Goal: Information Seeking & Learning: Understand process/instructions

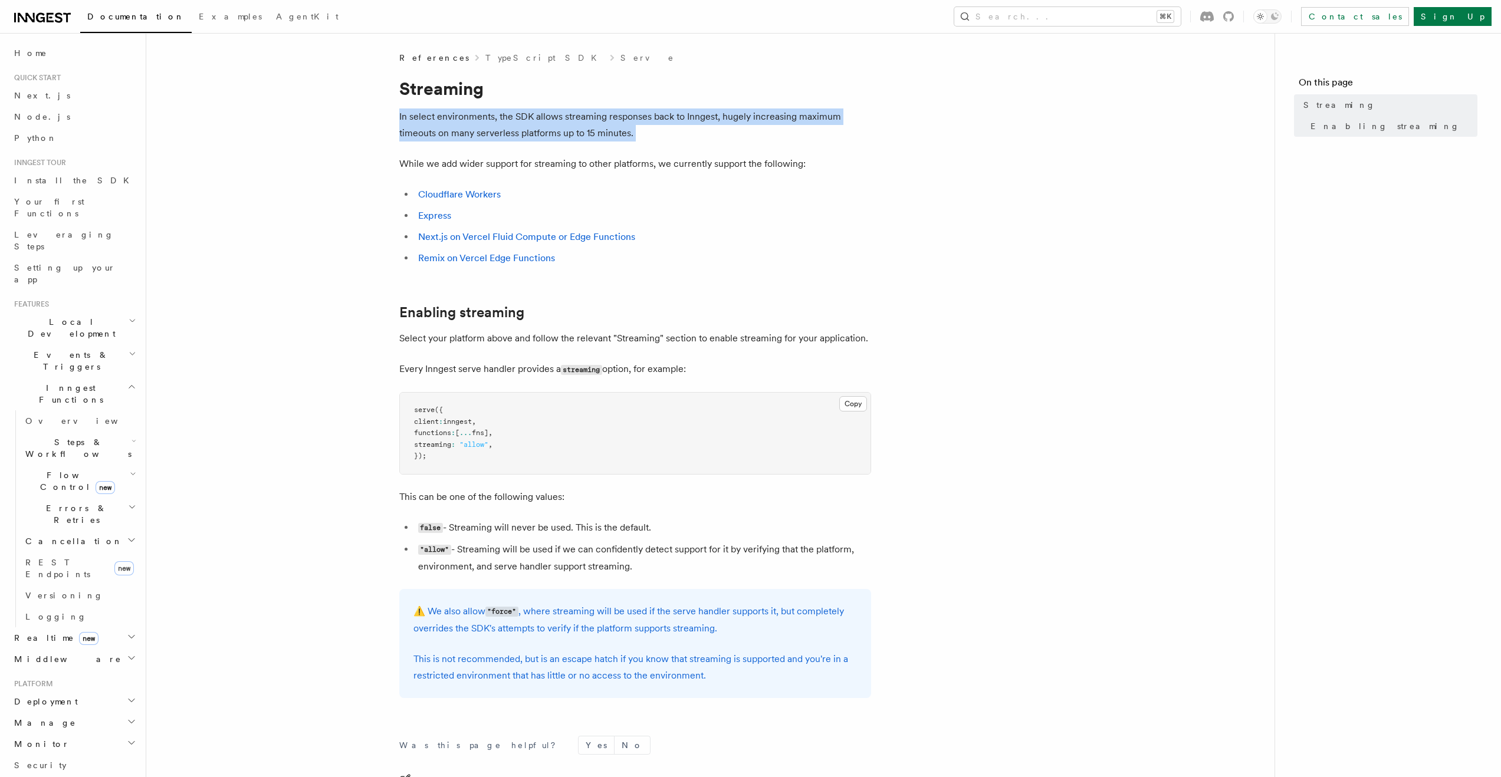
drag, startPoint x: 376, startPoint y: 111, endPoint x: 712, endPoint y: 149, distance: 337.6
click at [712, 149] on article "References TypeScript SDK Serve Streaming In select environments, the SDK allow…" at bounding box center [710, 492] width 1090 height 880
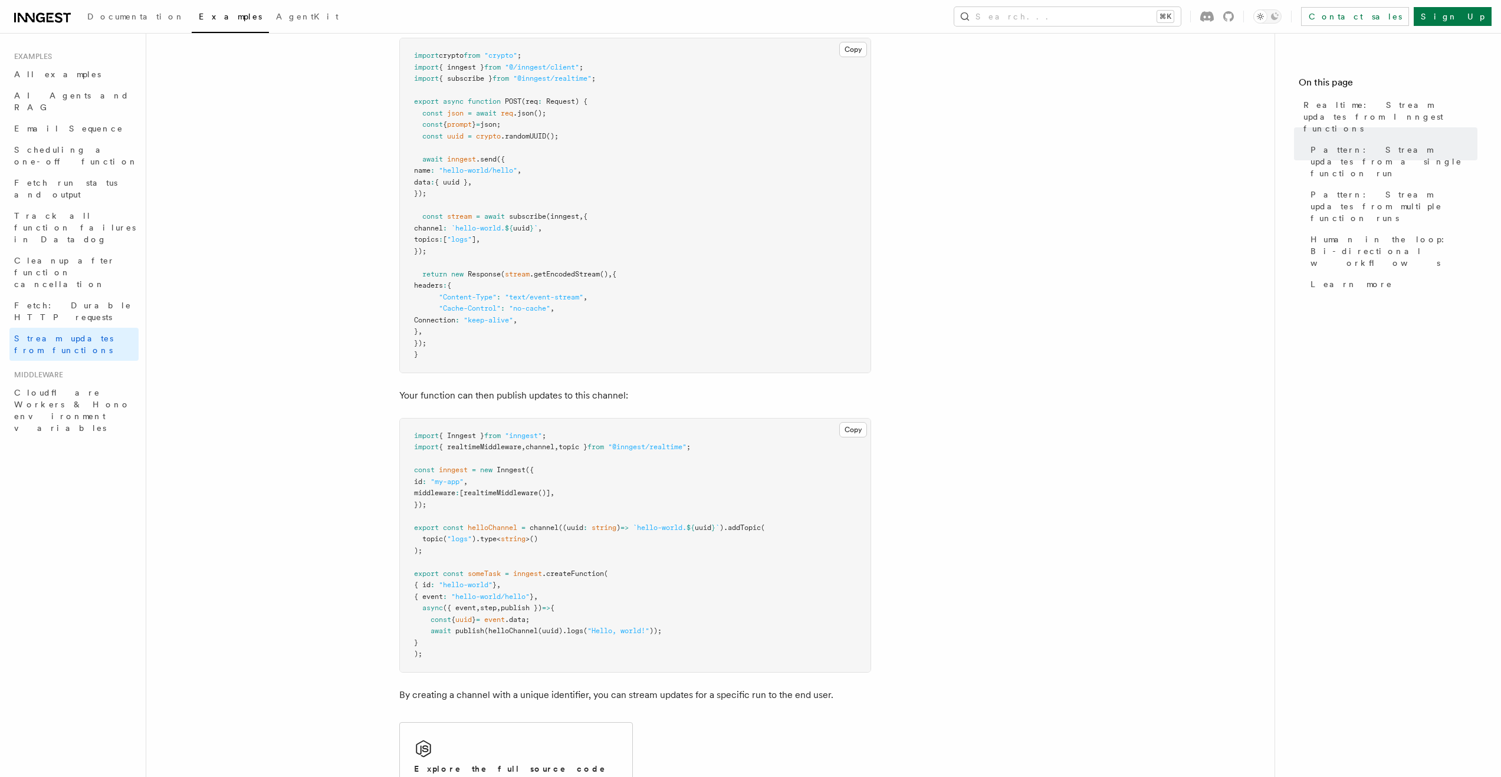
scroll to position [170, 0]
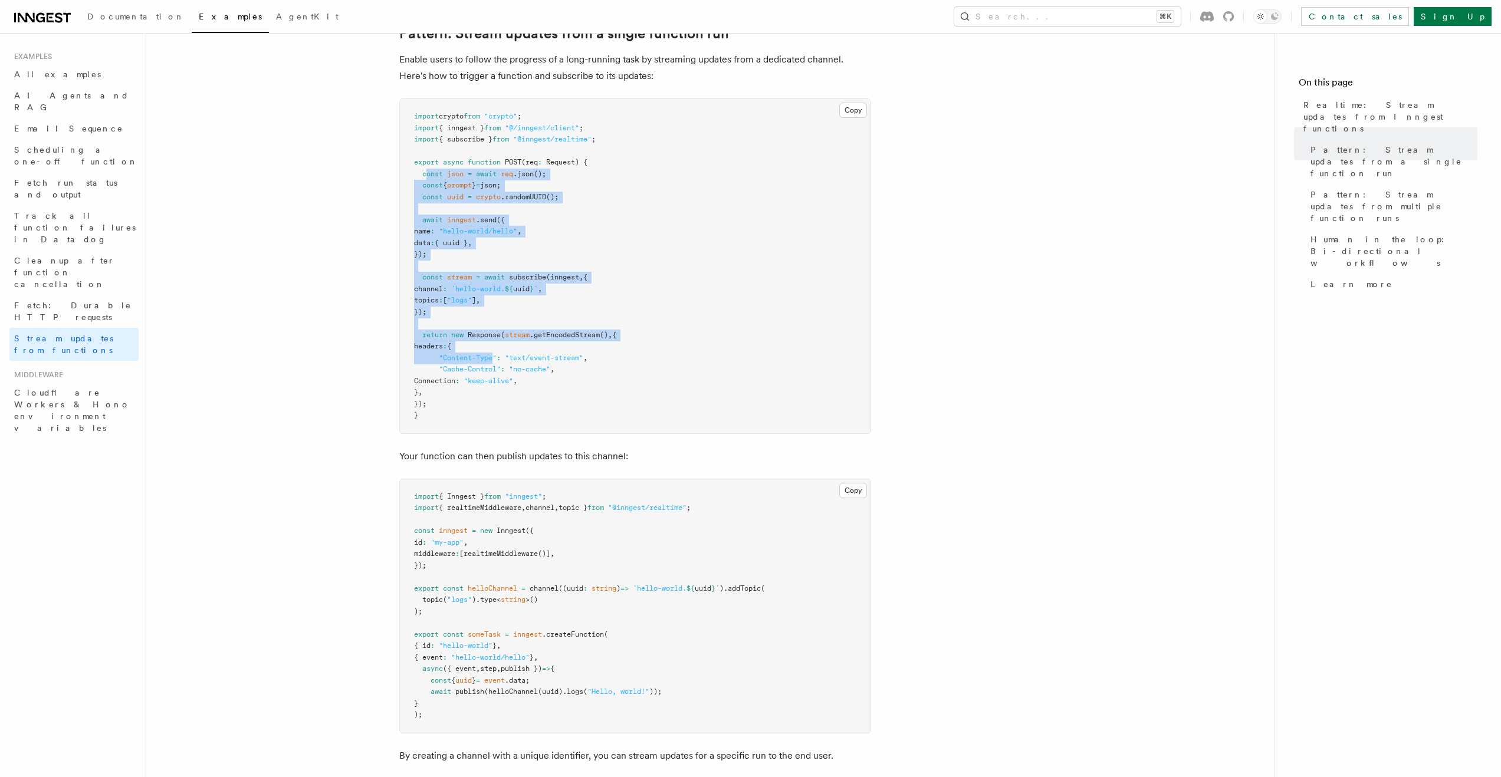
drag, startPoint x: 493, startPoint y: 353, endPoint x: 426, endPoint y: 170, distance: 194.6
click at [426, 170] on pre "import crypto from "crypto" ; import { inngest } from "@/inngest/client" ; impo…" at bounding box center [635, 266] width 471 height 334
click at [451, 287] on span at bounding box center [449, 289] width 4 height 8
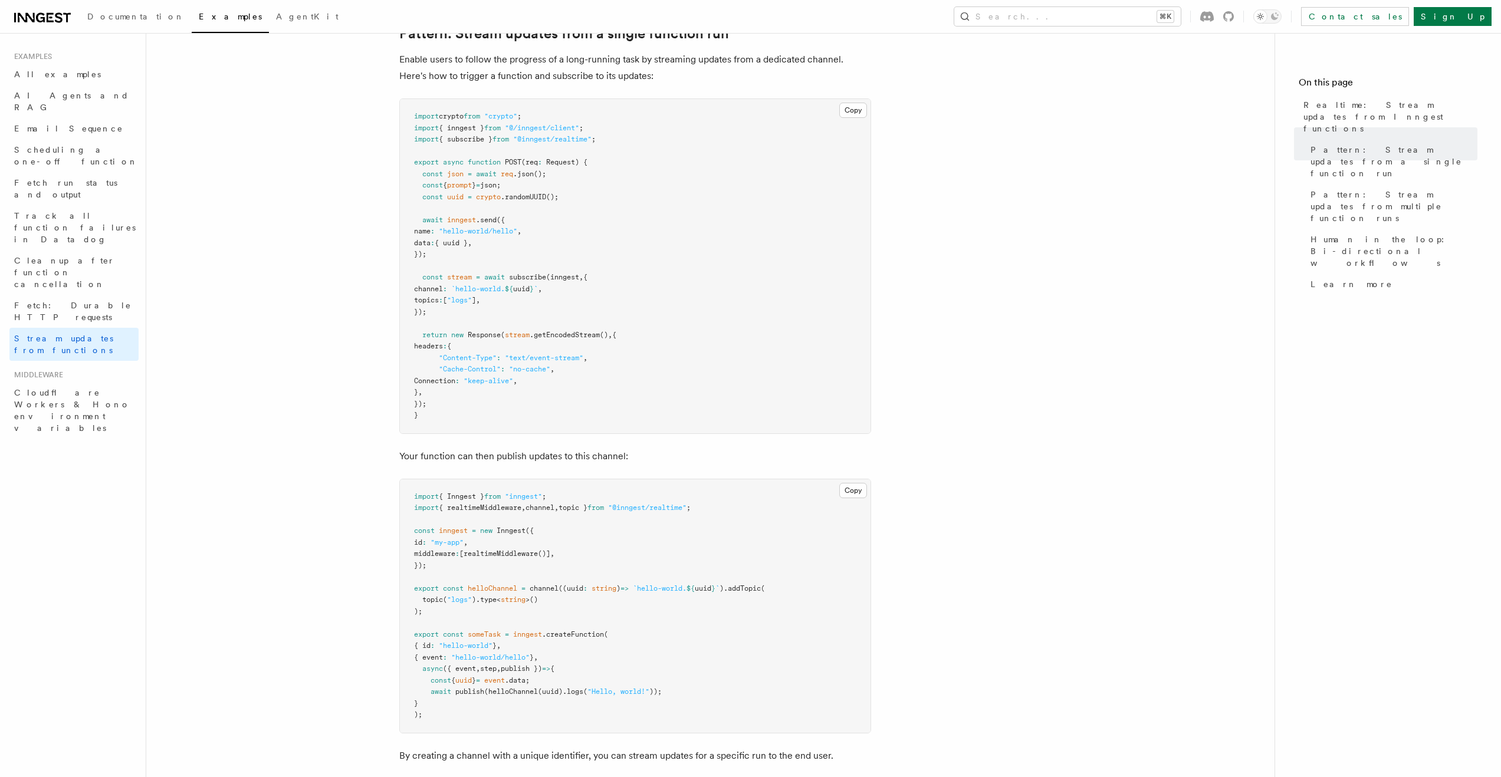
drag, startPoint x: 470, startPoint y: 256, endPoint x: 431, endPoint y: 212, distance: 58.9
click at [431, 212] on pre "import crypto from "crypto" ; import { inngest } from "@/inngest/client" ; impo…" at bounding box center [635, 266] width 471 height 334
click at [510, 267] on pre "import crypto from "crypto" ; import { inngest } from "@/inngest/client" ; impo…" at bounding box center [635, 266] width 471 height 334
drag, startPoint x: 469, startPoint y: 224, endPoint x: 584, endPoint y: 233, distance: 115.3
click at [583, 233] on pre "import crypto from "crypto" ; import { inngest } from "@/inngest/client" ; impo…" at bounding box center [635, 266] width 471 height 334
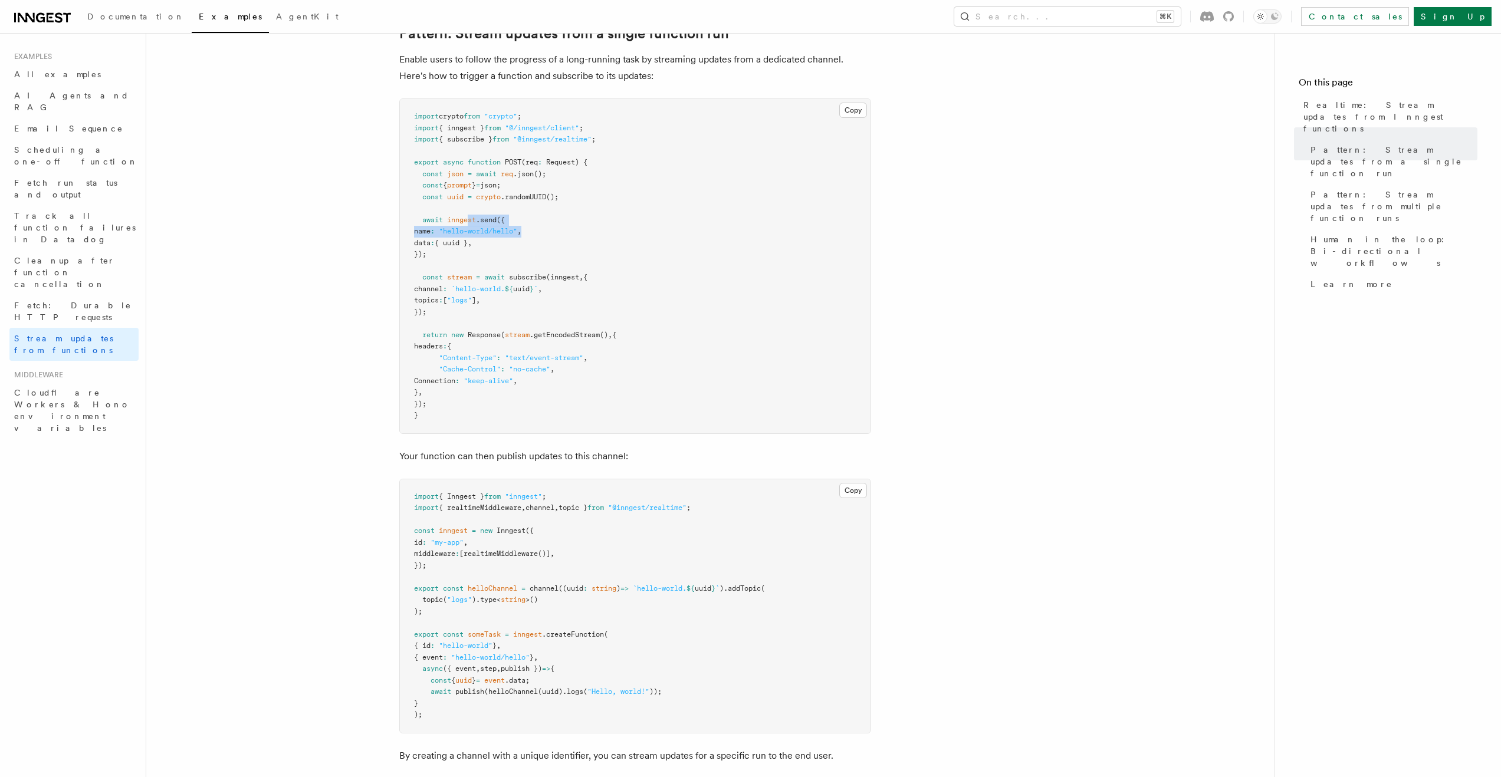
drag, startPoint x: 455, startPoint y: 310, endPoint x: 413, endPoint y: 248, distance: 74.3
click at [413, 248] on pre "import crypto from "crypto" ; import { inngest } from "@/inngest/client" ; impo…" at bounding box center [635, 266] width 471 height 334
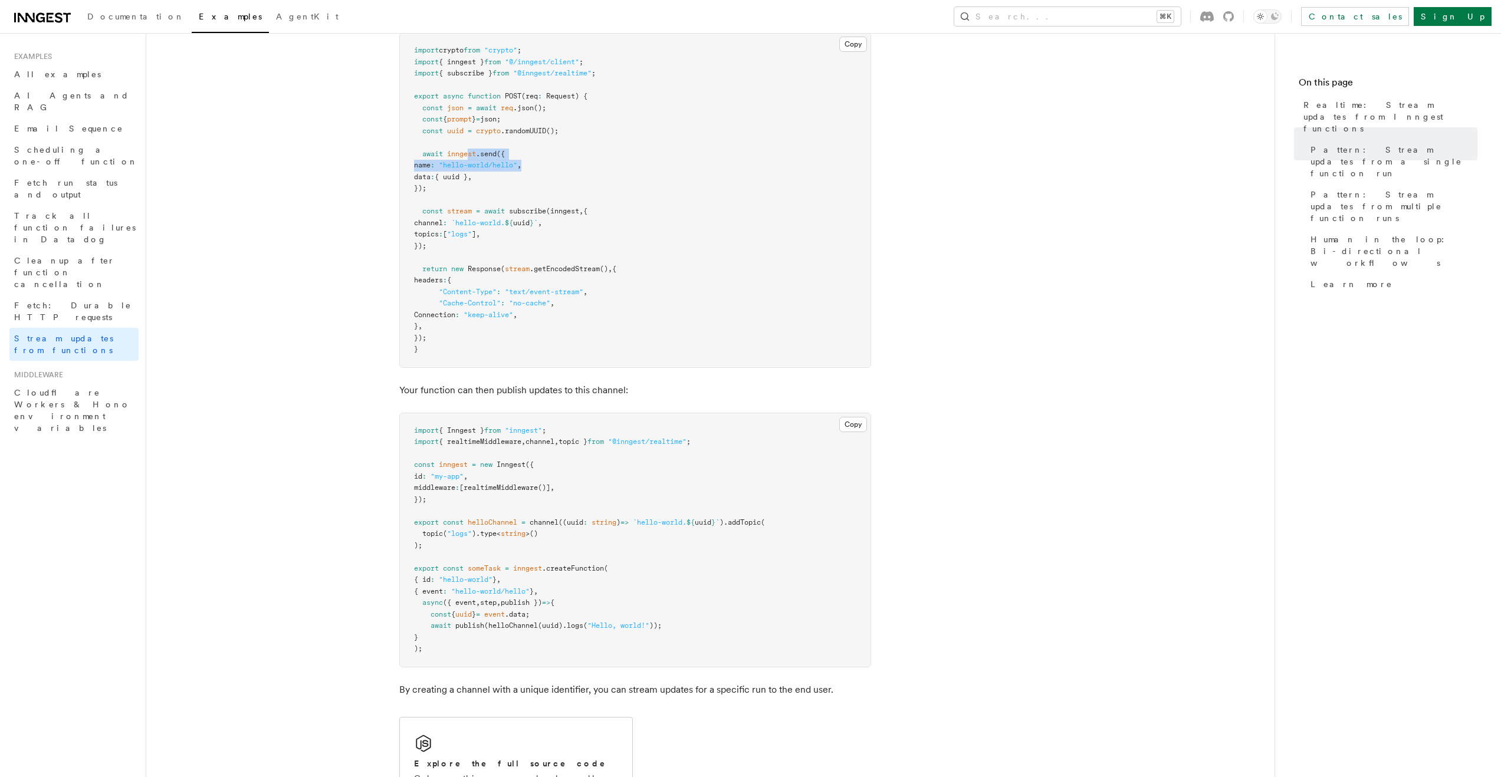
scroll to position [221, 0]
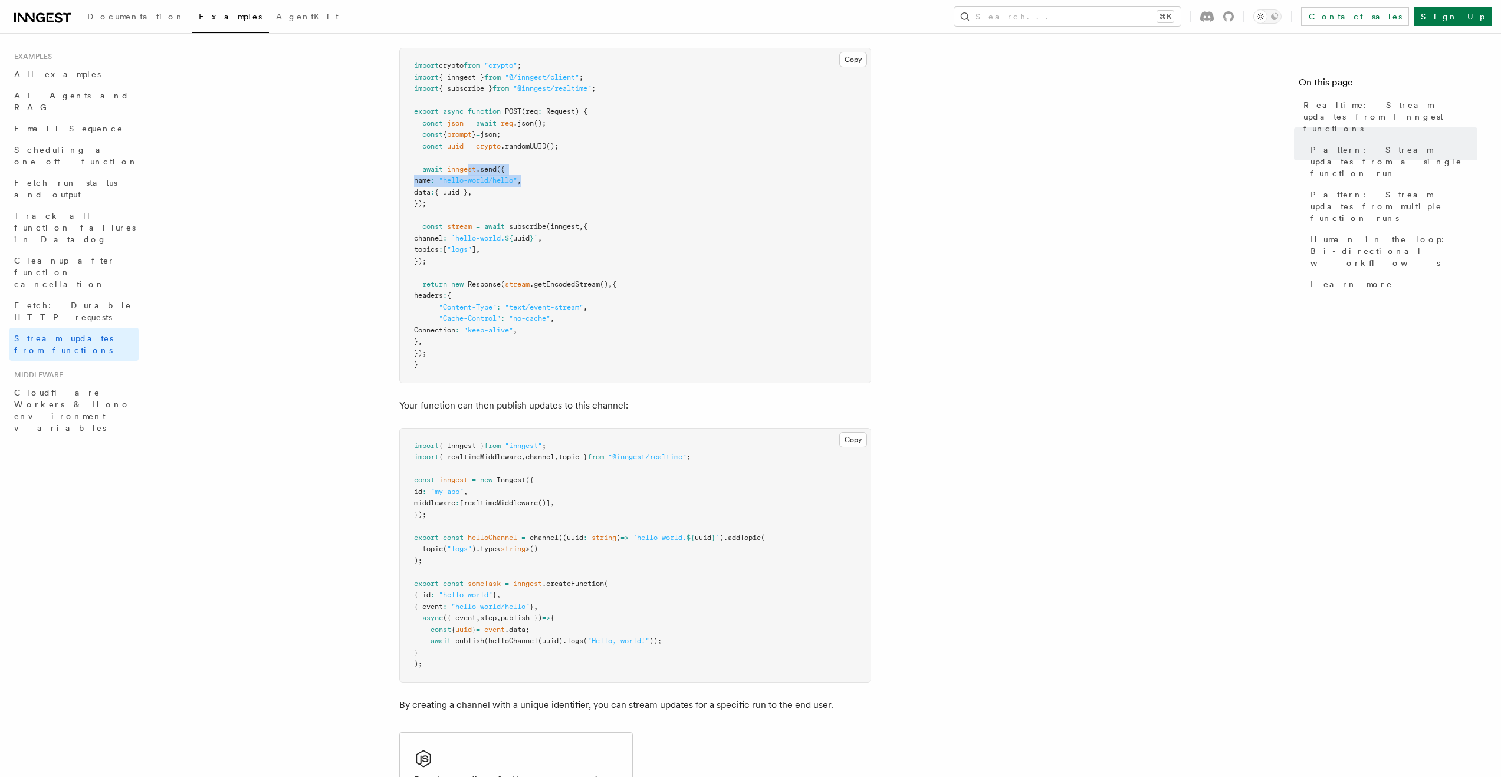
click at [559, 222] on span "(inngest" at bounding box center [562, 226] width 33 height 8
click at [468, 188] on span "{ uuid }" at bounding box center [451, 192] width 33 height 8
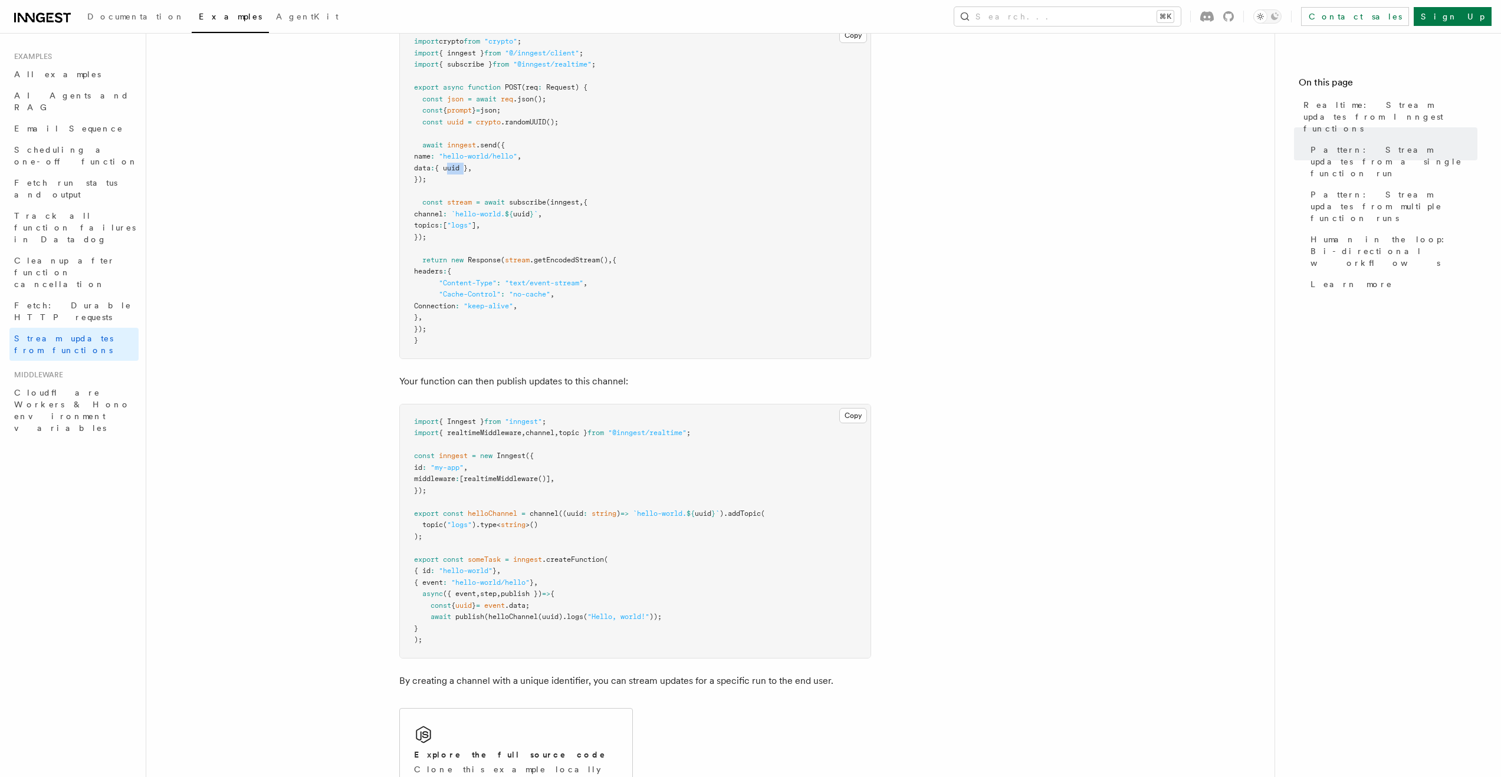
scroll to position [249, 0]
click at [554, 429] on span "channel" at bounding box center [539, 429] width 29 height 8
drag, startPoint x: 545, startPoint y: 527, endPoint x: 386, endPoint y: 511, distance: 160.0
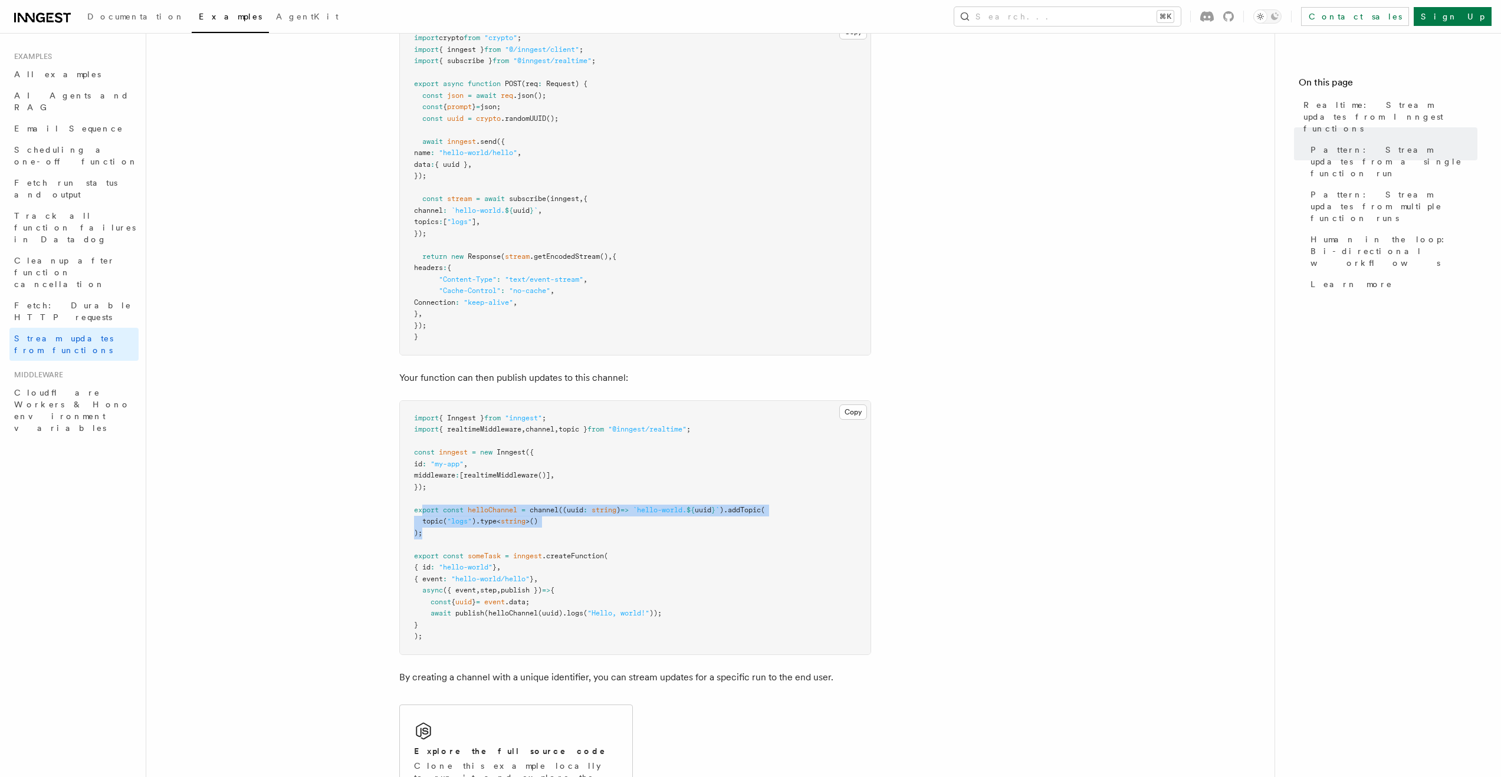
drag, startPoint x: 439, startPoint y: 528, endPoint x: 422, endPoint y: 507, distance: 26.9
click at [422, 507] on pre "import { Inngest } from "inngest" ; import { realtimeMiddleware , channel , top…" at bounding box center [635, 528] width 471 height 254
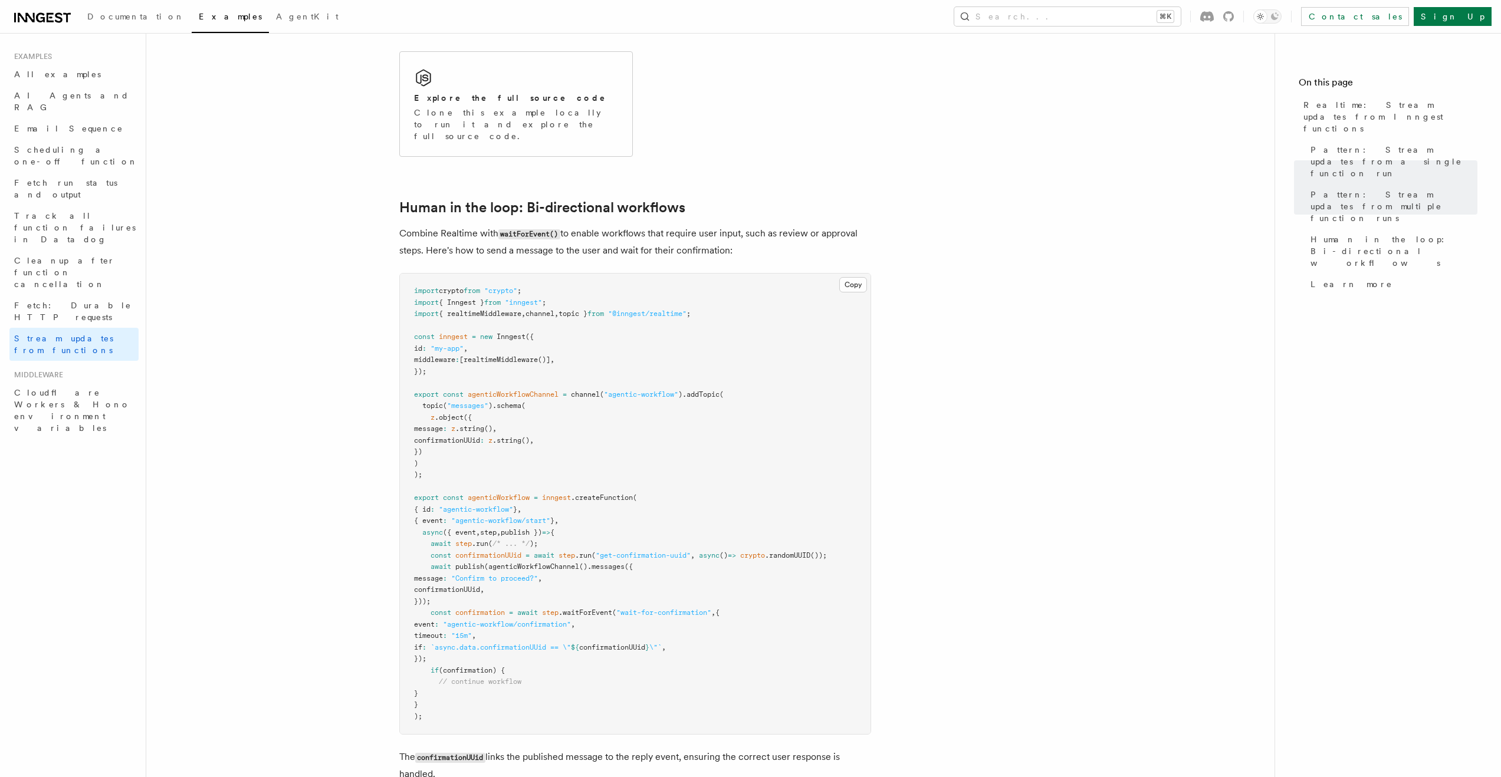
scroll to position [2153, 0]
drag, startPoint x: 451, startPoint y: 361, endPoint x: 507, endPoint y: 444, distance: 99.8
click at [507, 444] on pre "import crypto from "crypto" ; import { Inngest } from "inngest" ; import { real…" at bounding box center [635, 500] width 471 height 461
click at [504, 418] on pre "import crypto from "crypto" ; import { Inngest } from "inngest" ; import { real…" at bounding box center [635, 500] width 471 height 461
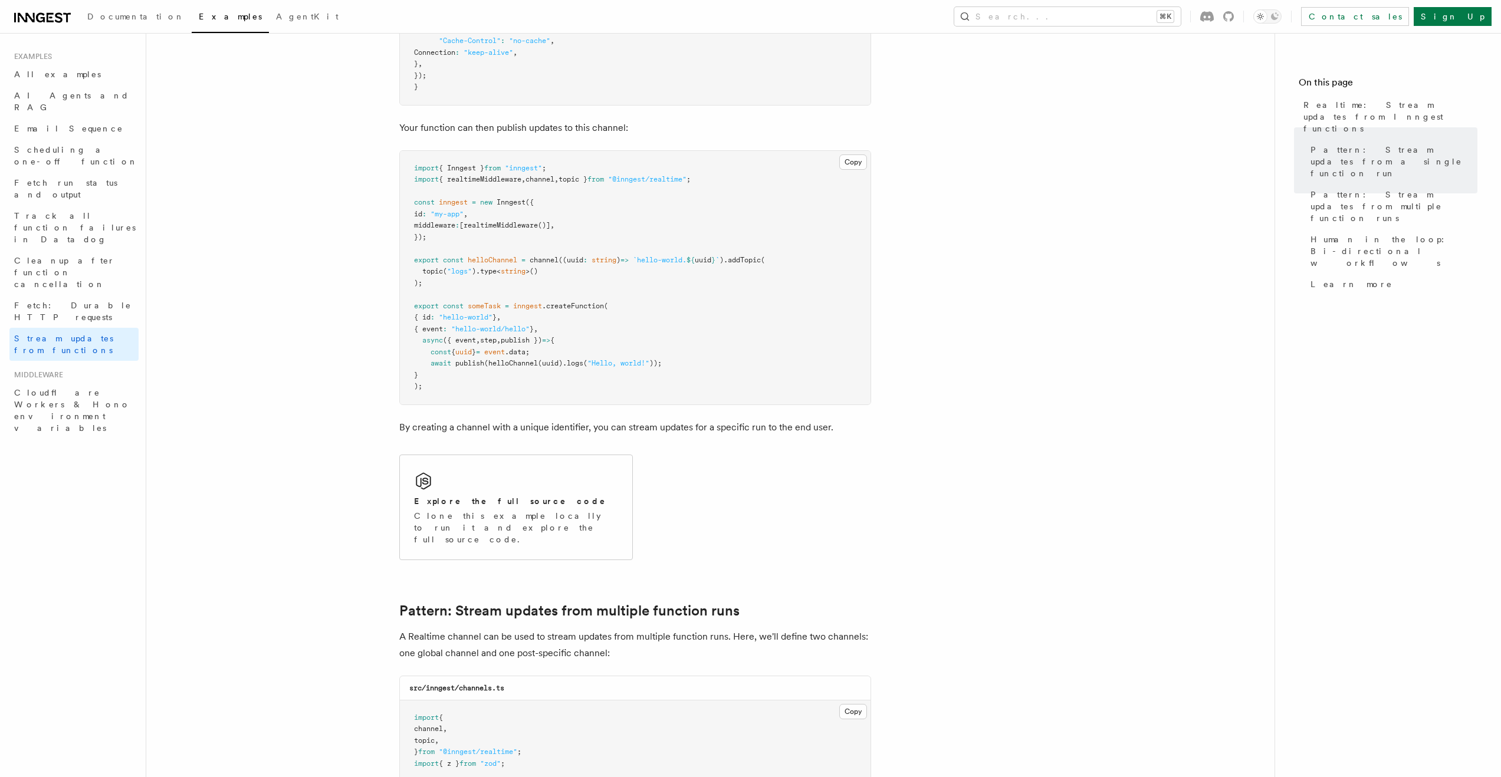
scroll to position [500, 0]
click at [77, 178] on span "Fetch run status and output" at bounding box center [65, 188] width 103 height 21
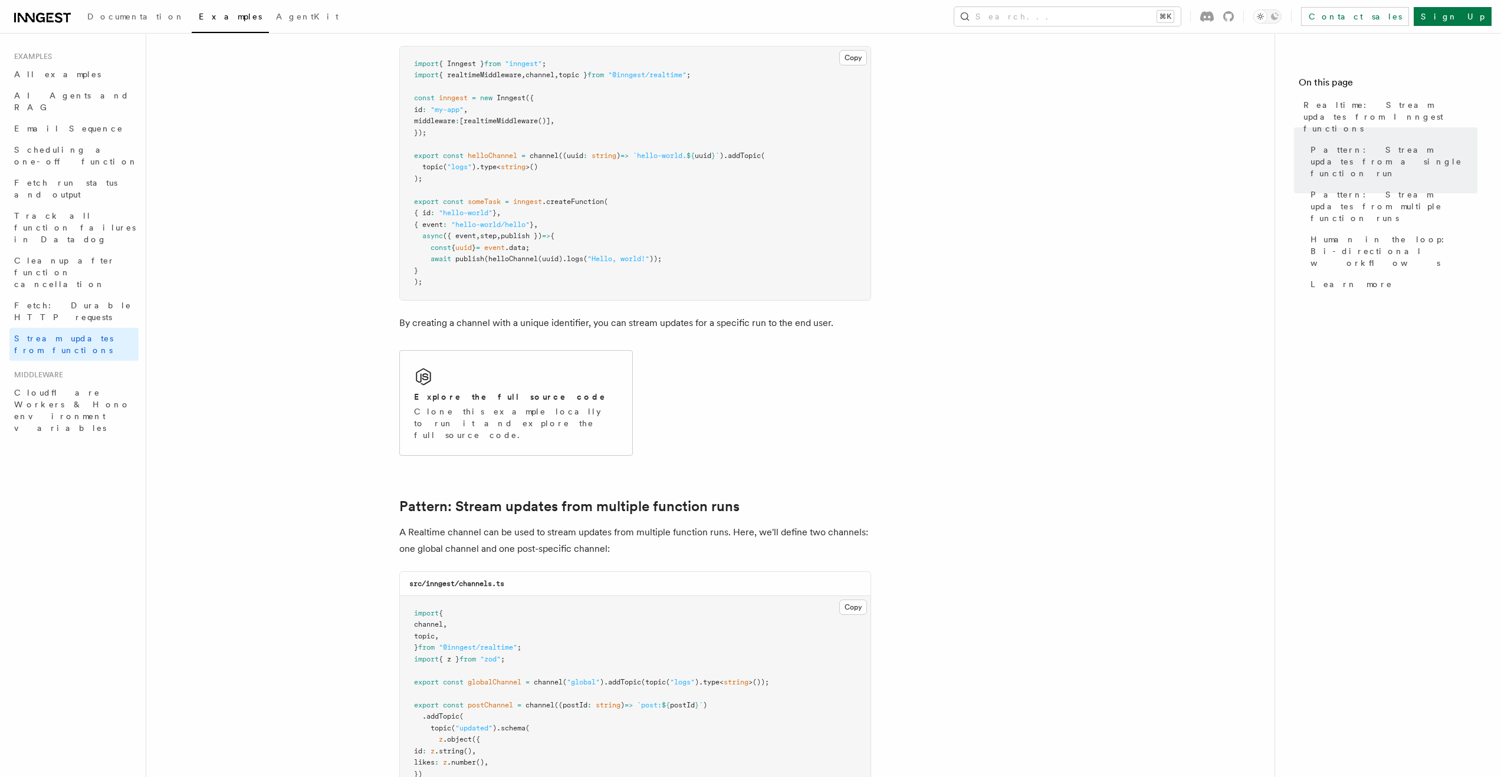
scroll to position [688, 0]
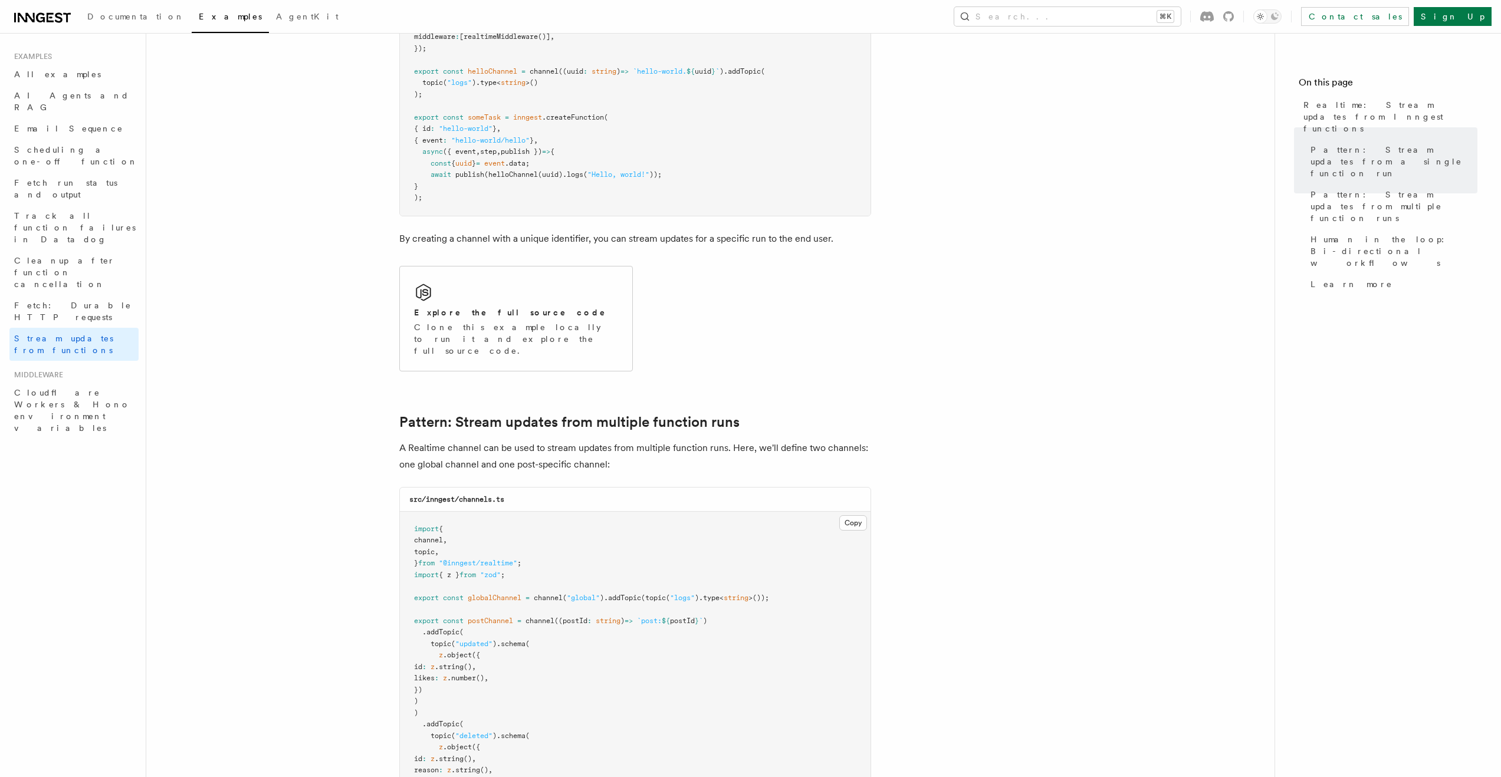
click at [134, 15] on span "Documentation" at bounding box center [135, 16] width 97 height 9
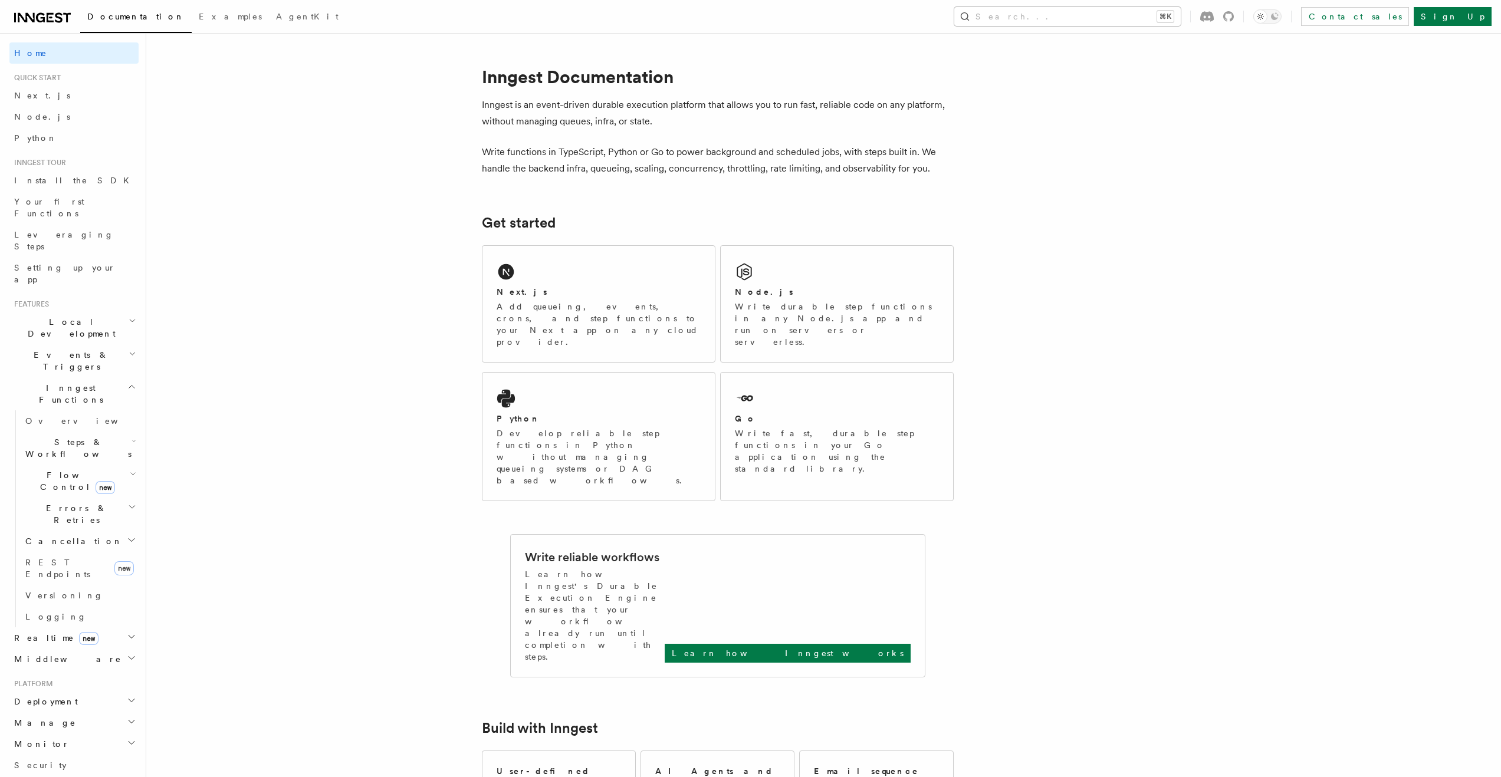
click at [1150, 15] on button "Search... ⌘K" at bounding box center [1067, 16] width 226 height 19
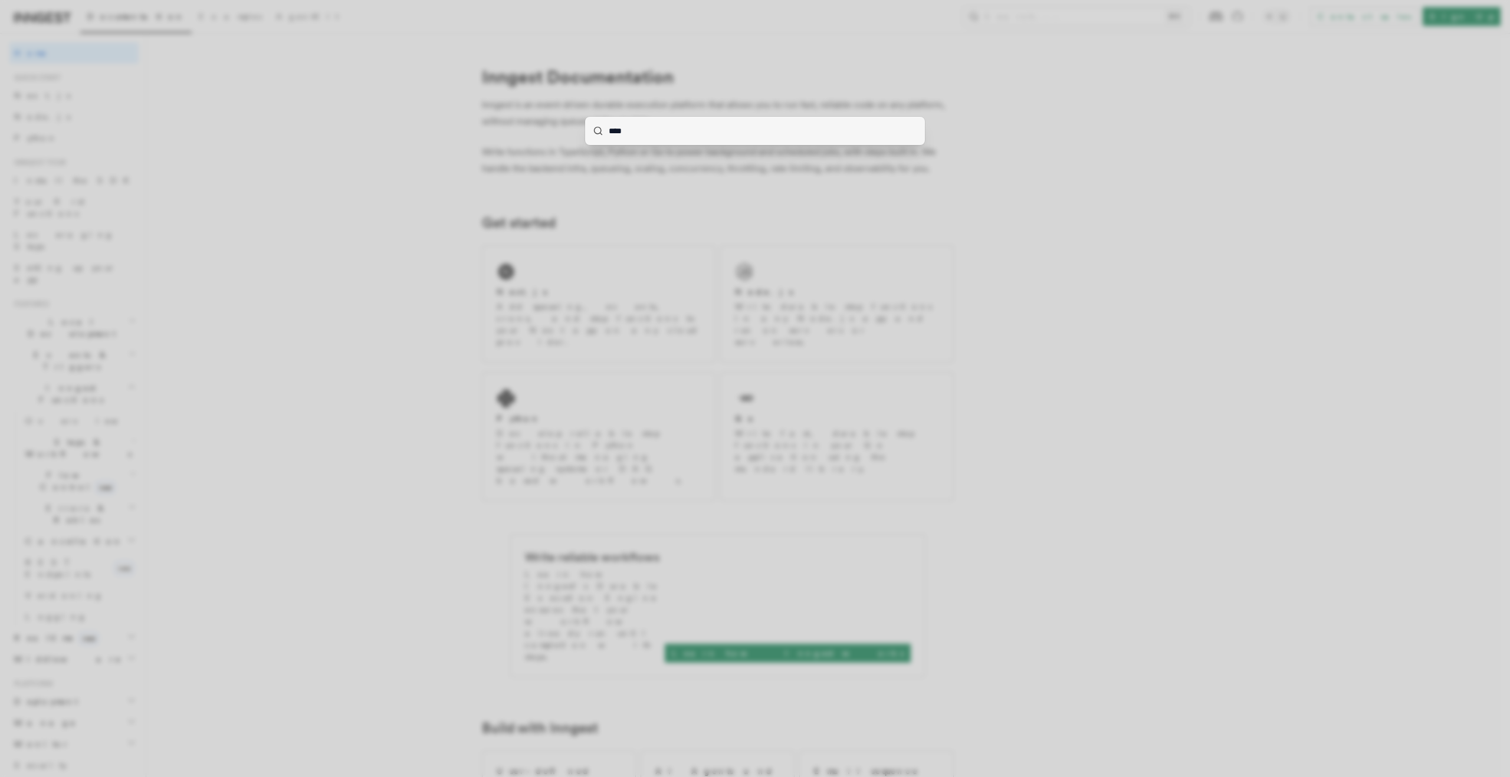
type input "***"
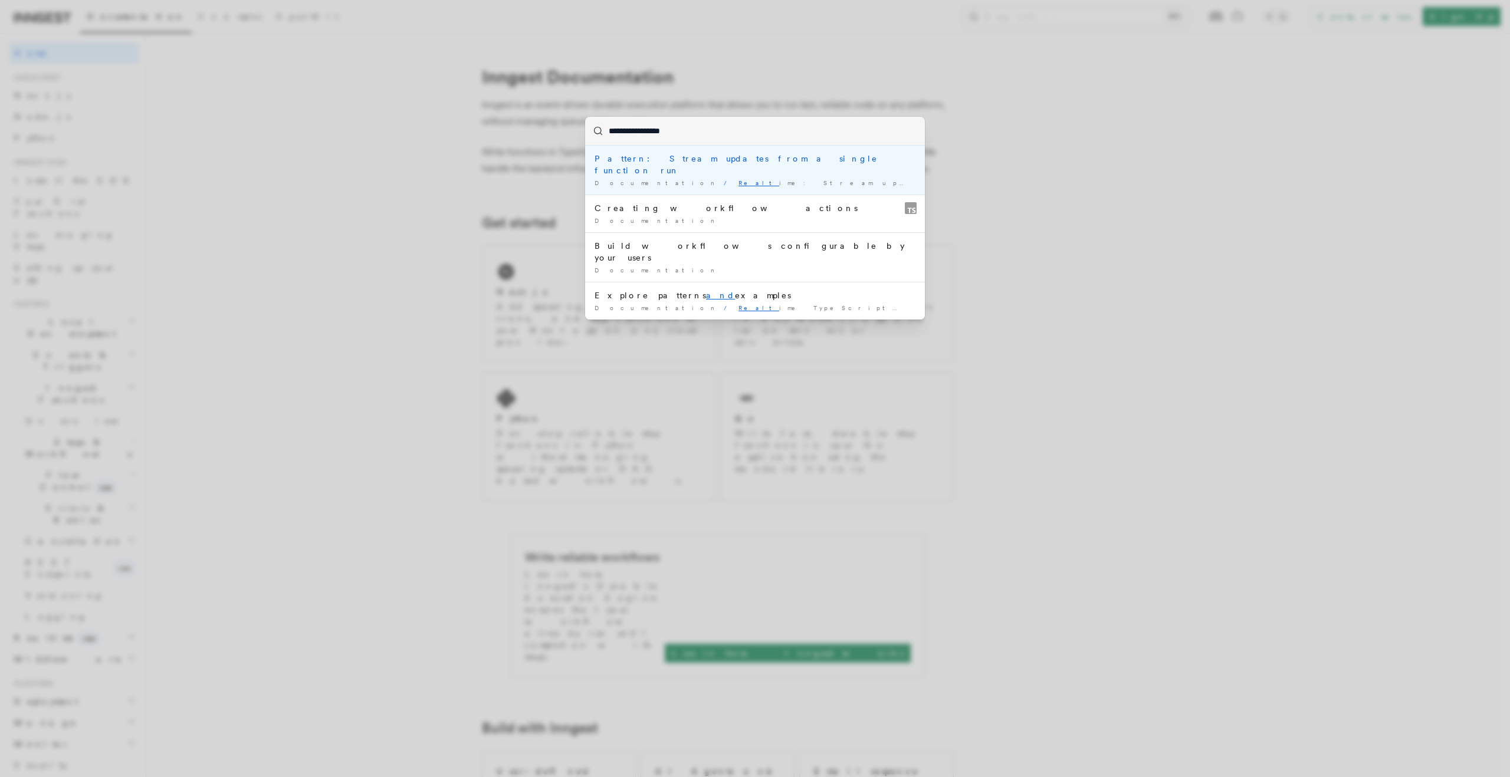
type input "**********"
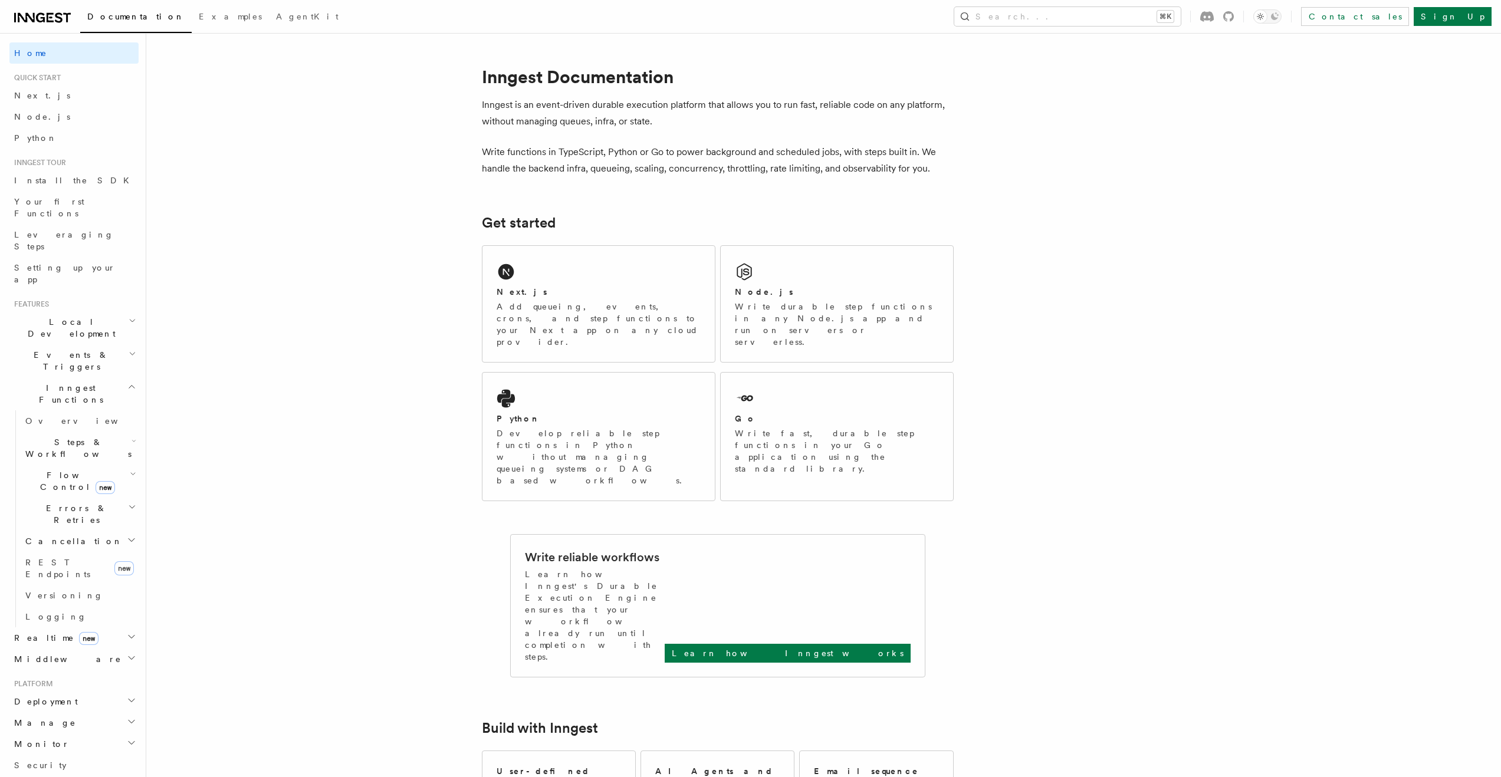
click at [28, 17] on icon at bounding box center [42, 18] width 57 height 14
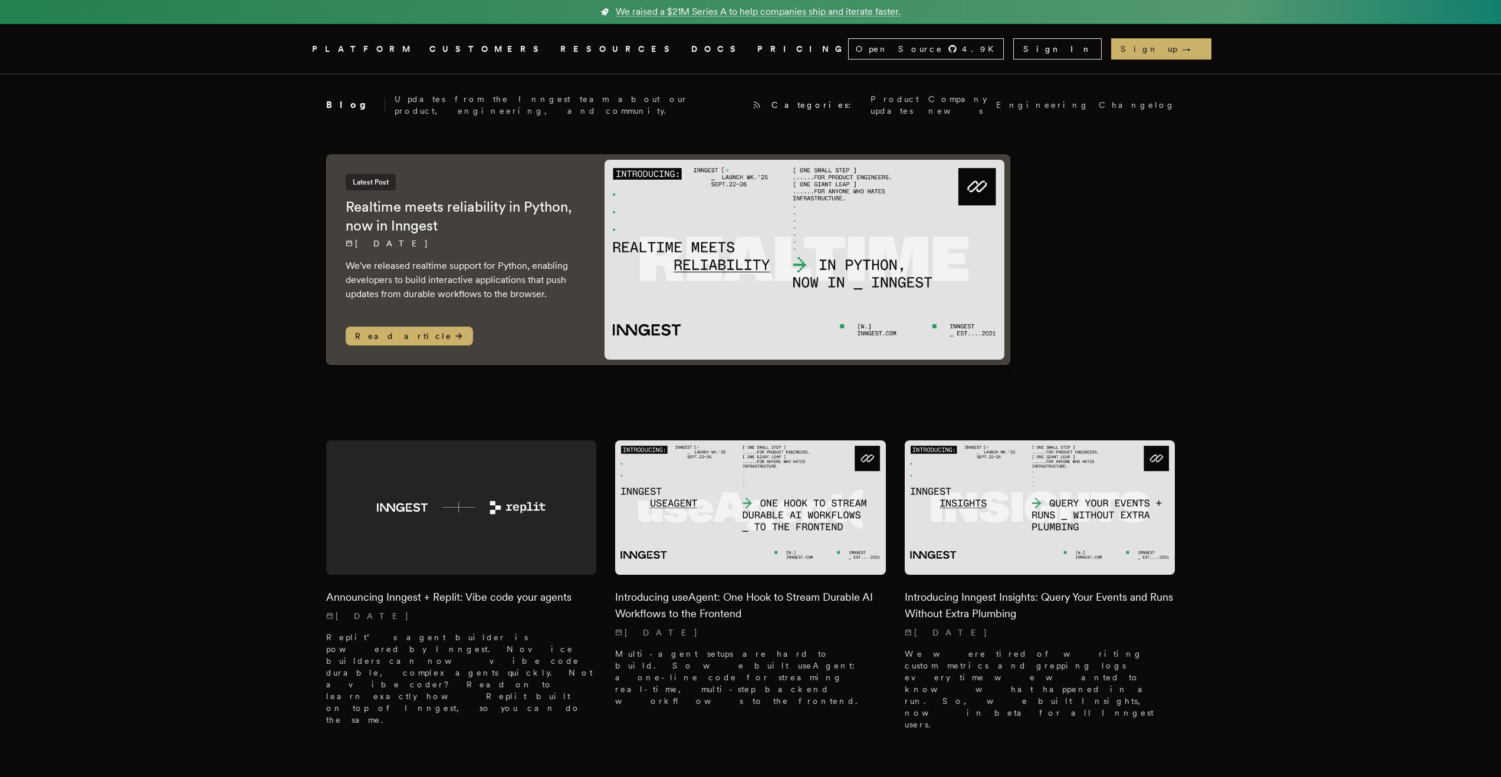
scroll to position [2279, 0]
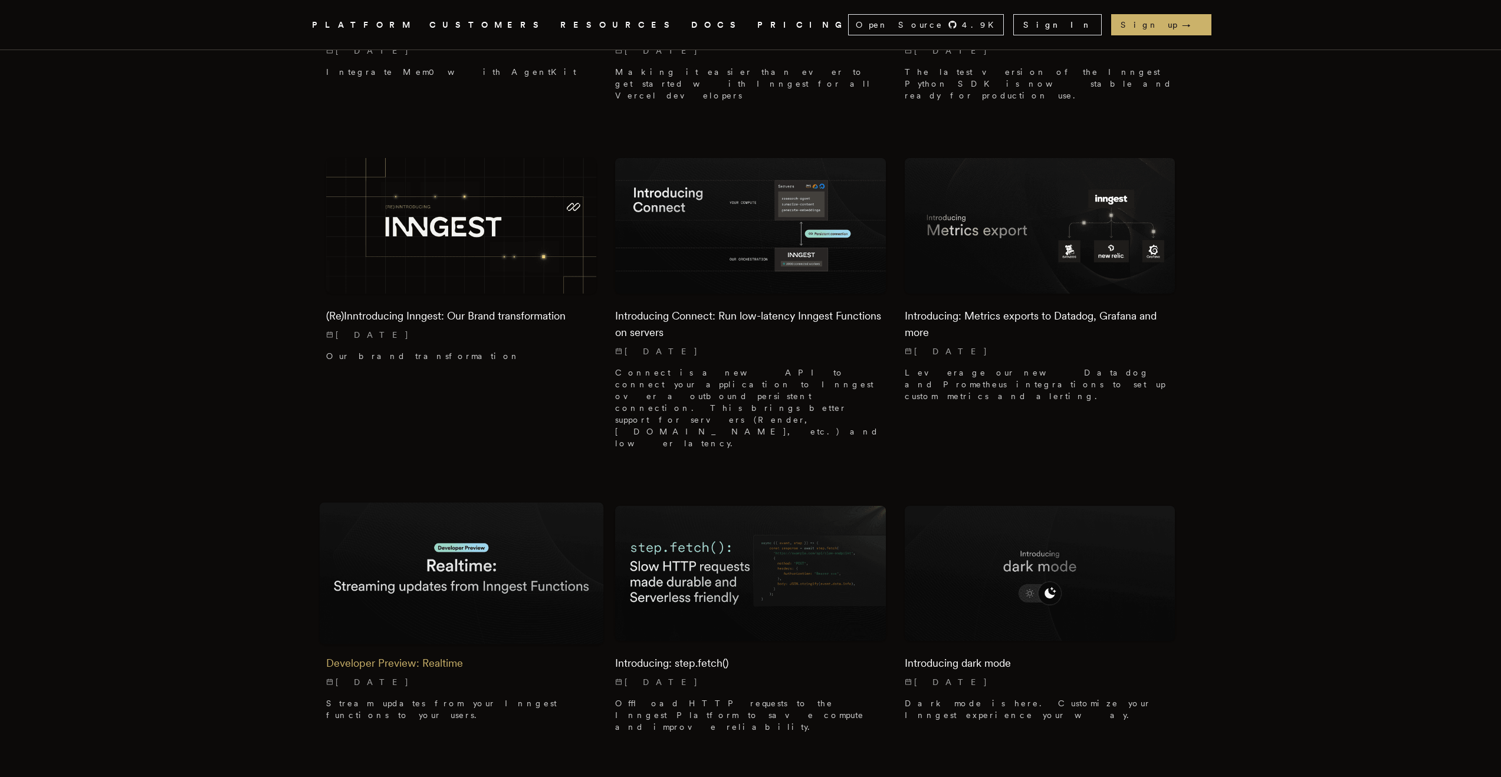
click at [419, 655] on h2 "Developer Preview: Realtime" at bounding box center [461, 663] width 271 height 17
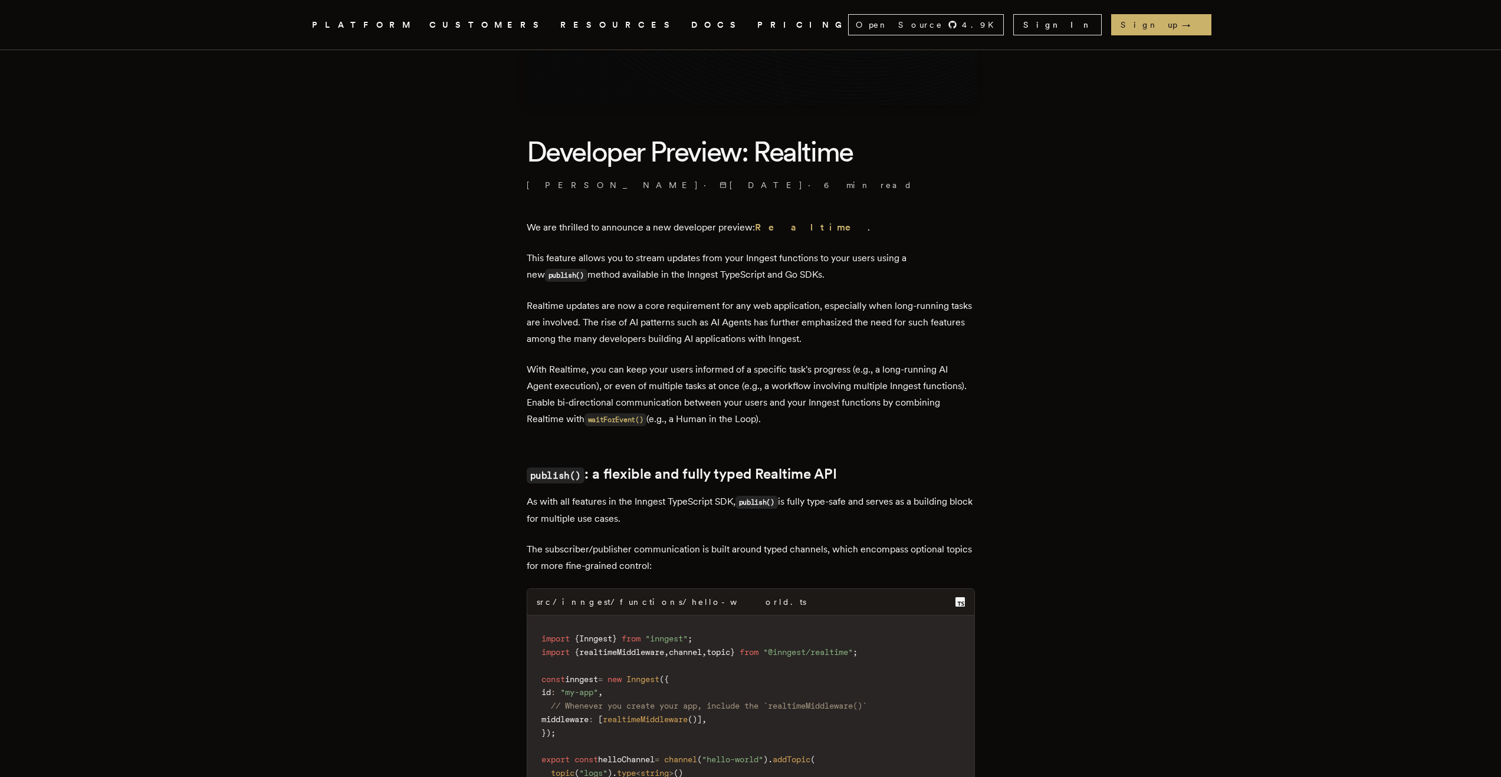
scroll to position [235, 0]
click at [781, 226] on strong "Realtime" at bounding box center [811, 226] width 113 height 11
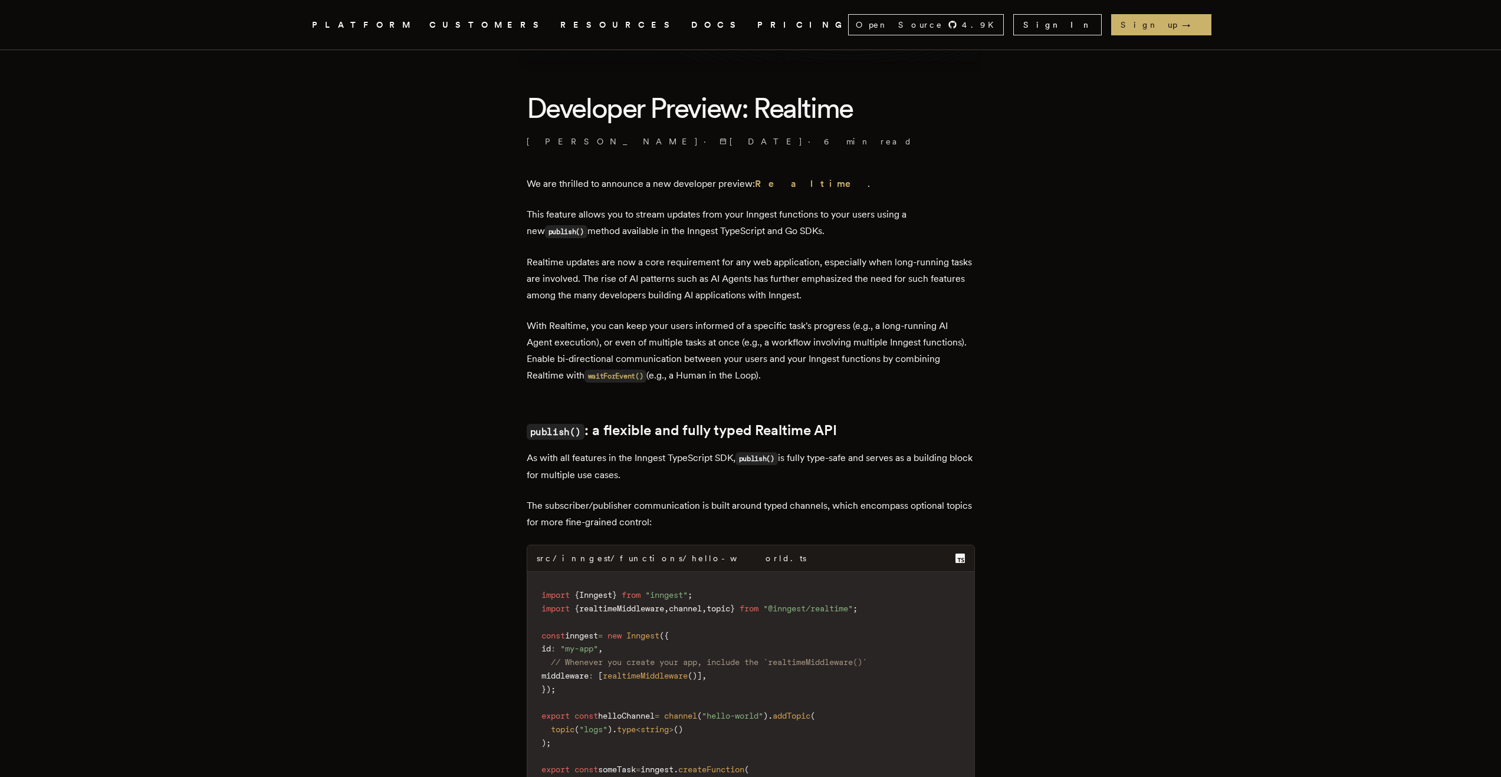
scroll to position [516, 0]
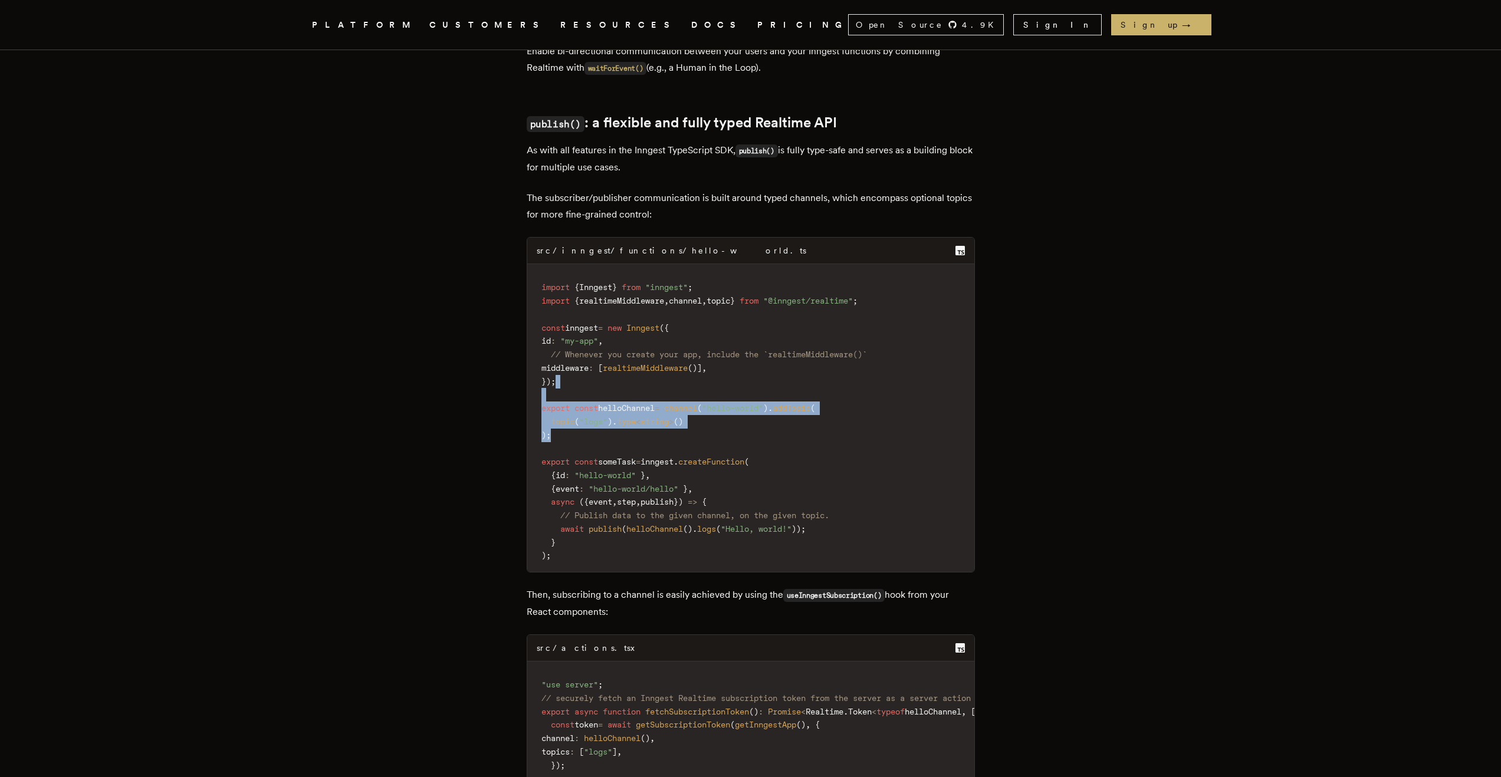
drag, startPoint x: 642, startPoint y: 426, endPoint x: 660, endPoint y: 436, distance: 20.8
click at [660, 436] on code "import { Inngest } from "inngest" ; import { realtimeMiddleware , channel , top…" at bounding box center [750, 421] width 447 height 301
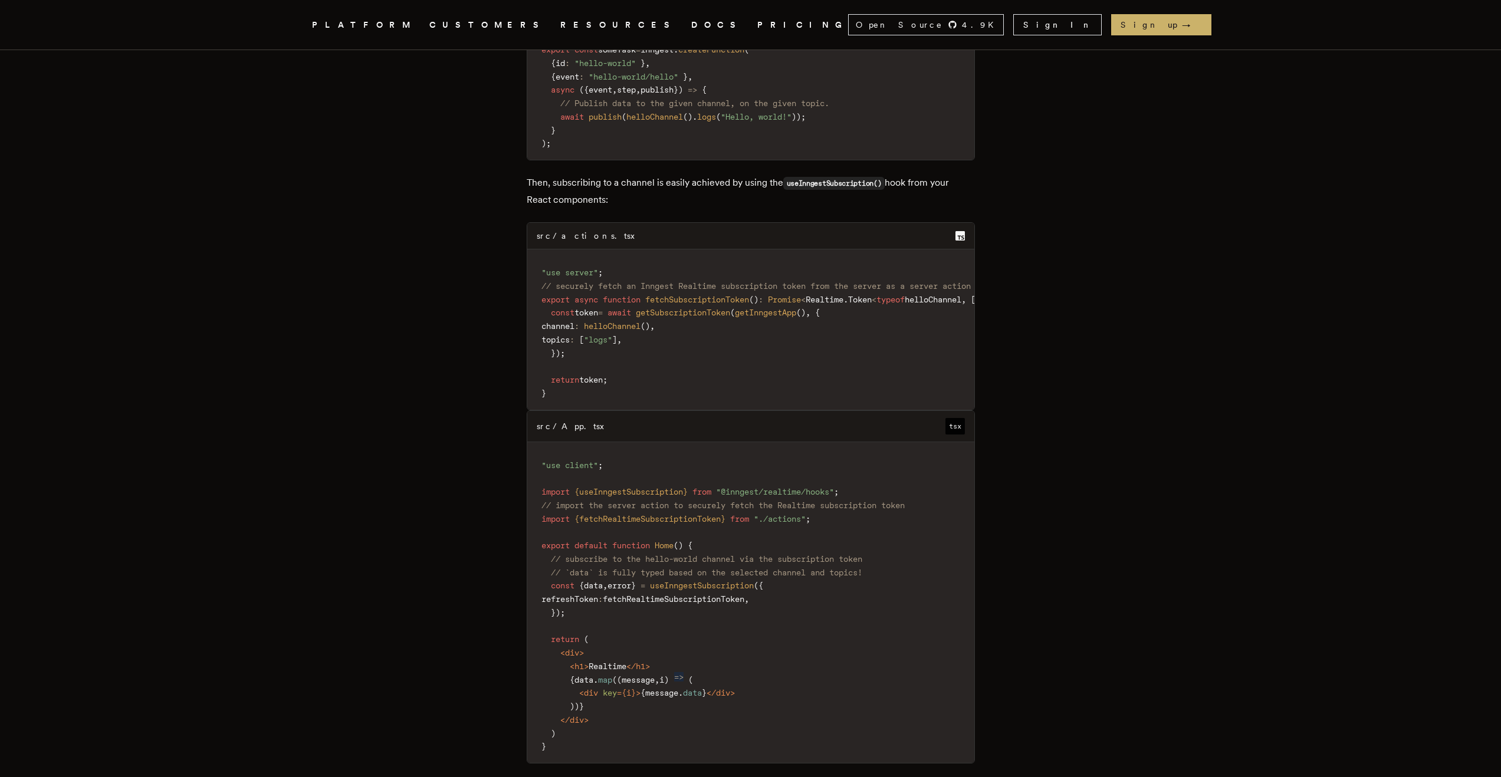
scroll to position [890, 0]
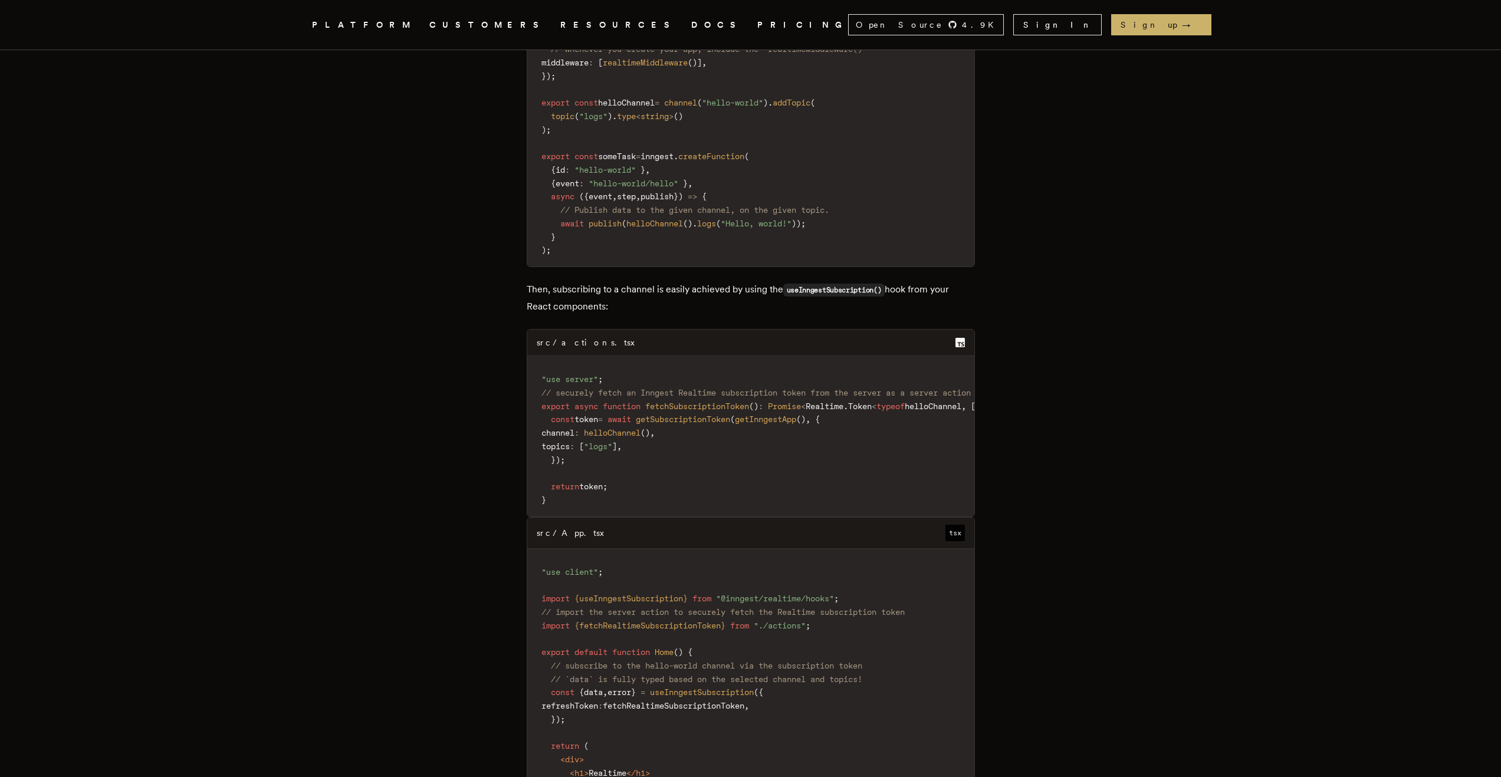
click at [852, 285] on code "useInngestSubscription()" at bounding box center [834, 290] width 102 height 13
copy code "useInngestSubscription"
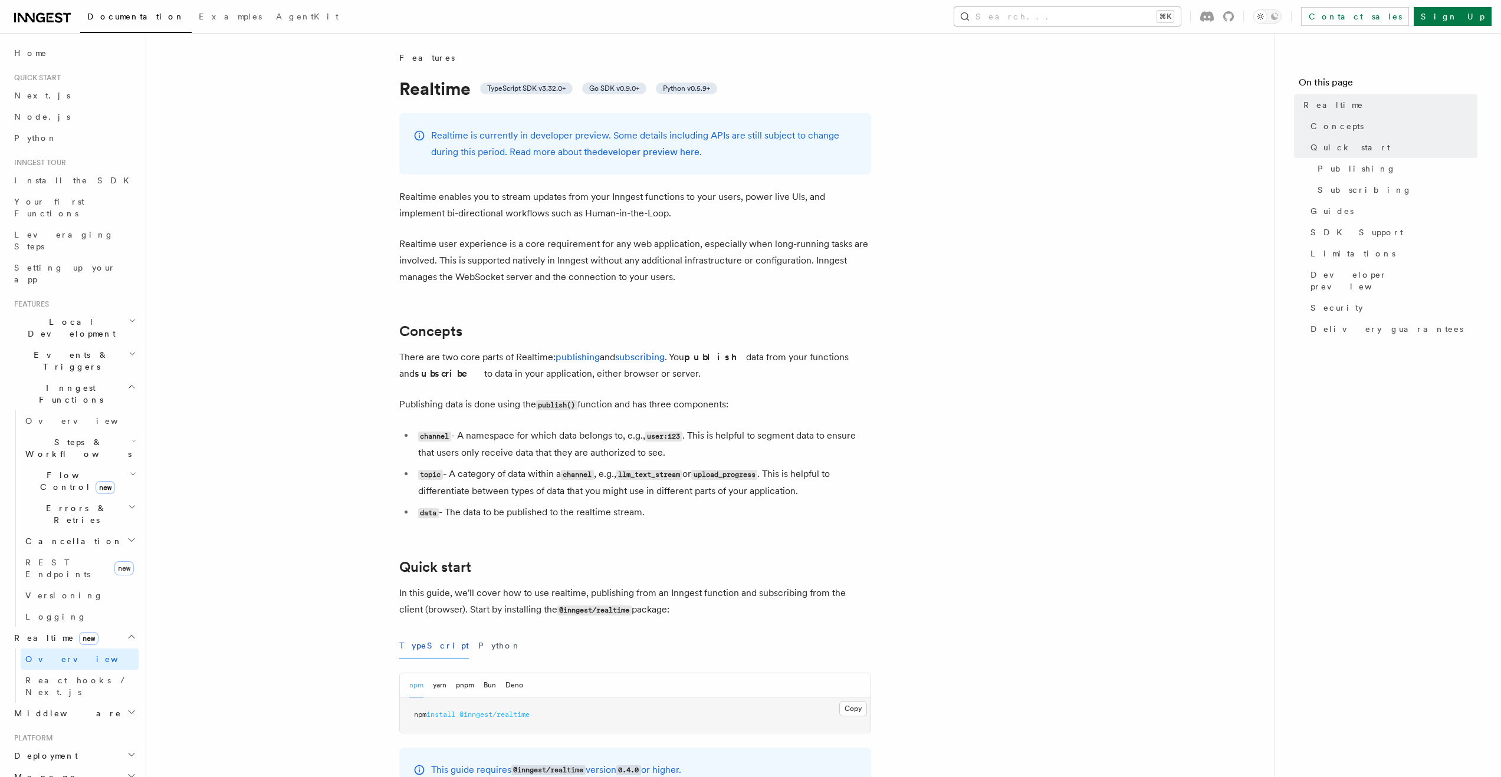
click at [1113, 18] on button "Search... ⌘K" at bounding box center [1067, 16] width 226 height 19
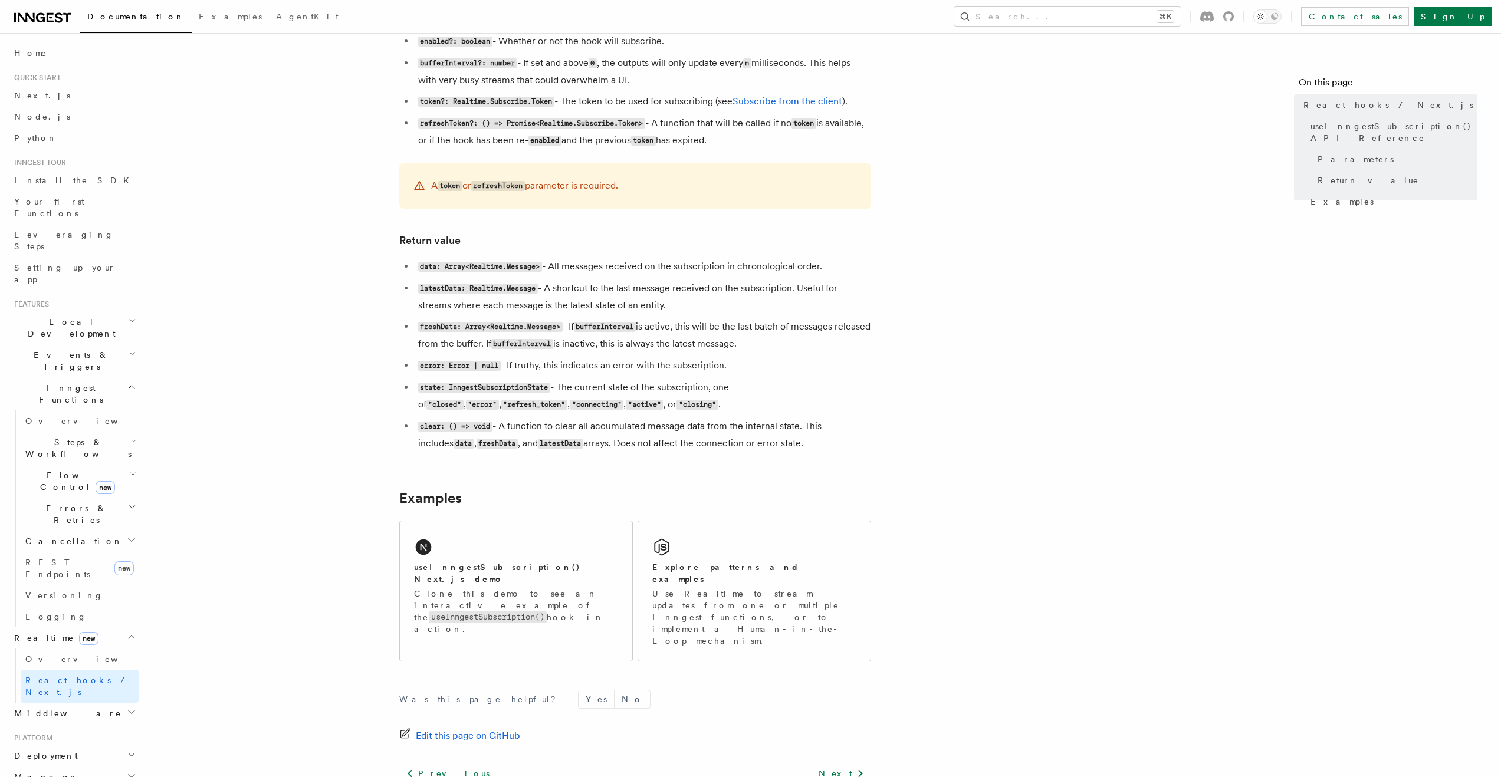
scroll to position [885, 0]
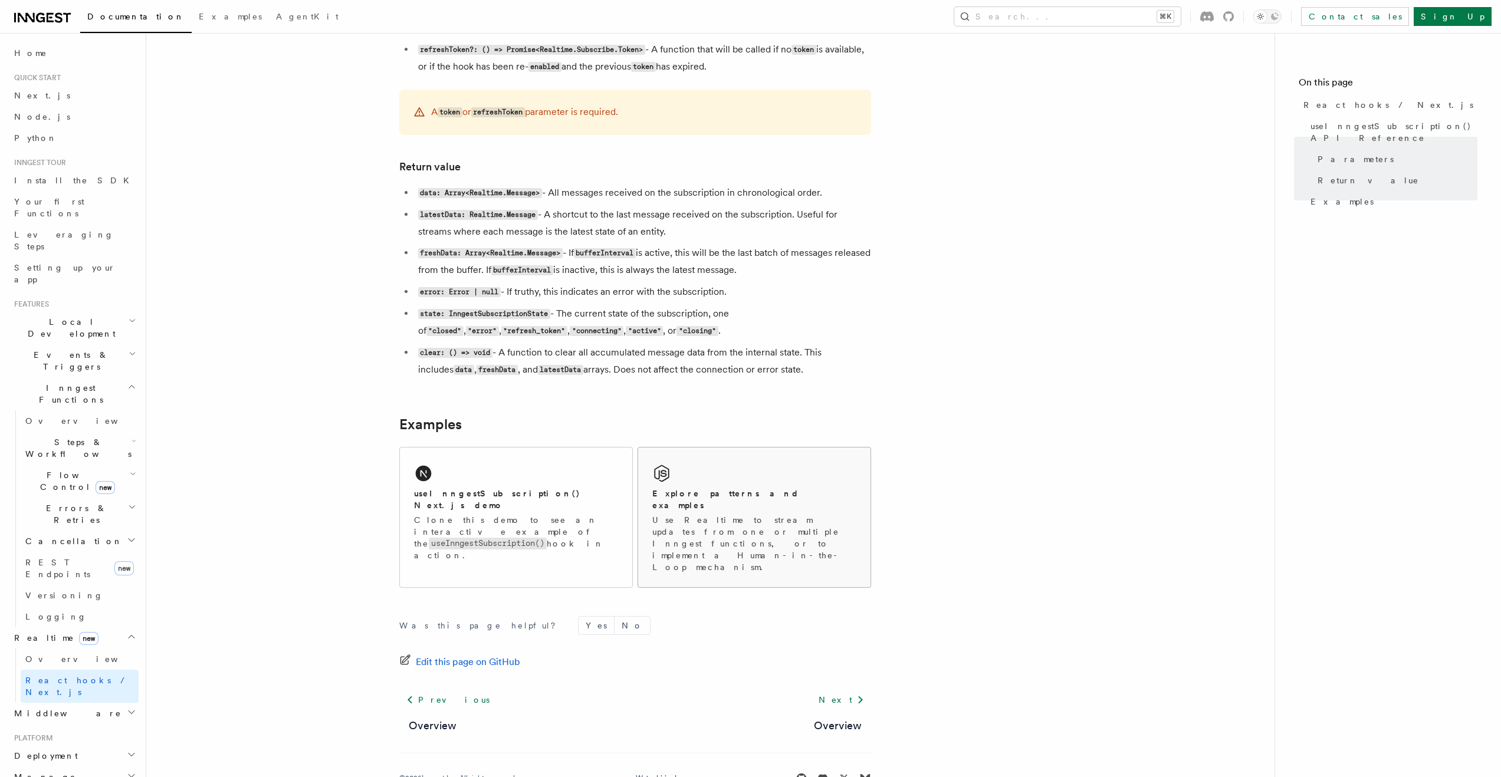
click at [735, 493] on h2 "Explore patterns and examples" at bounding box center [754, 500] width 204 height 24
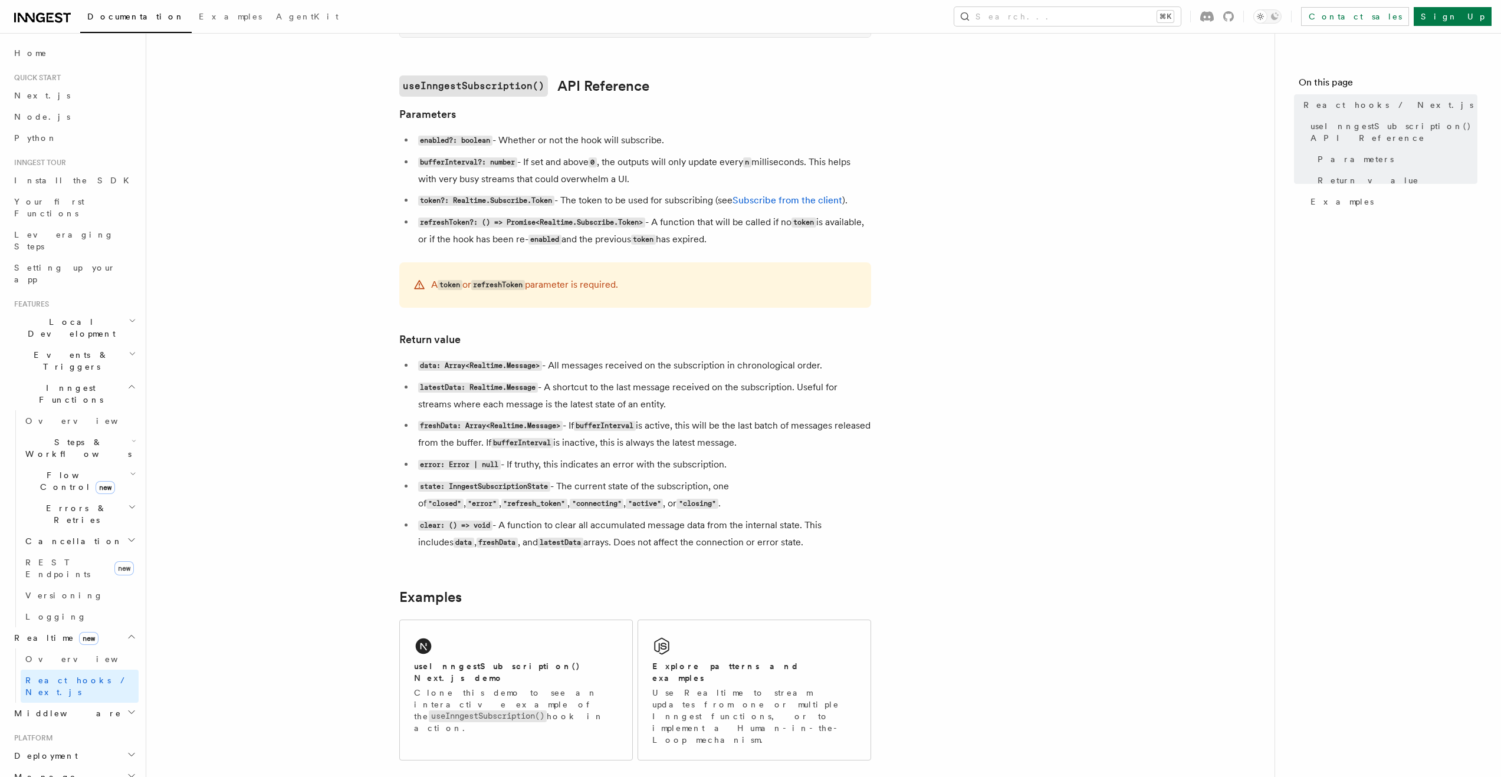
scroll to position [731, 0]
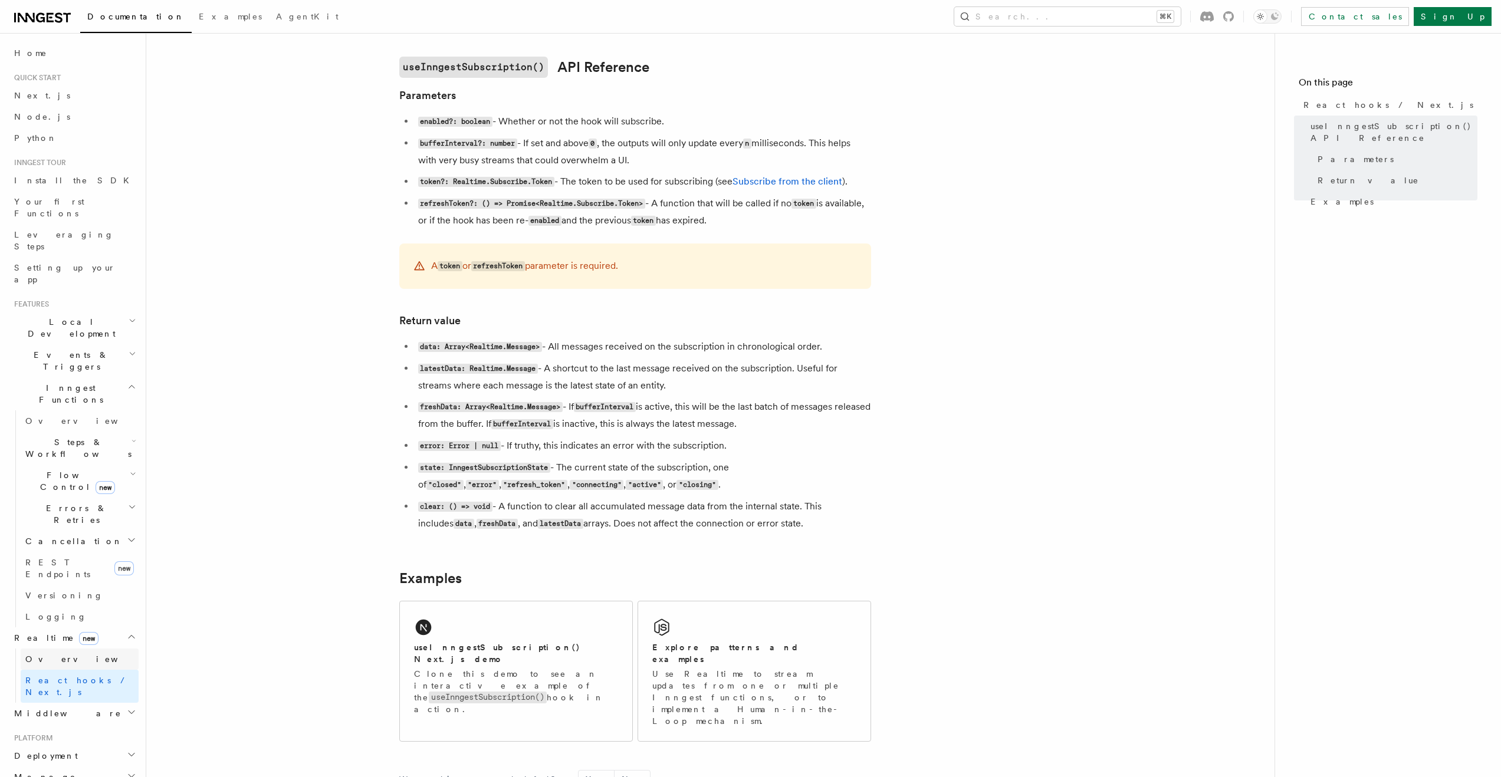
click at [51, 655] on span "Overview" at bounding box center [85, 659] width 121 height 9
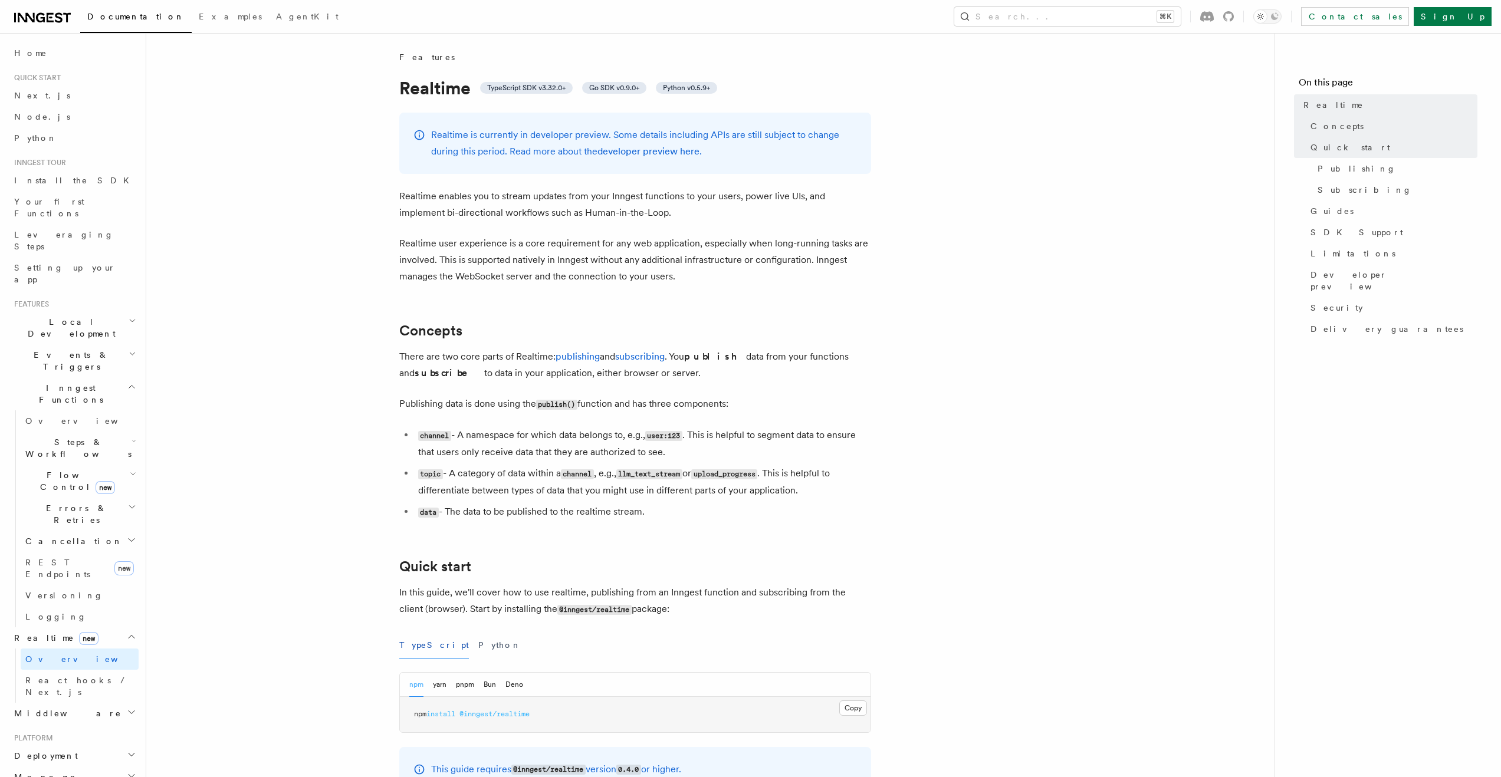
scroll to position [2, 0]
copy span "3.32.0"
drag, startPoint x: 545, startPoint y: 84, endPoint x: 562, endPoint y: 83, distance: 17.1
click at [562, 83] on span "TypeScript SDK v3.32.0+" at bounding box center [526, 85] width 78 height 9
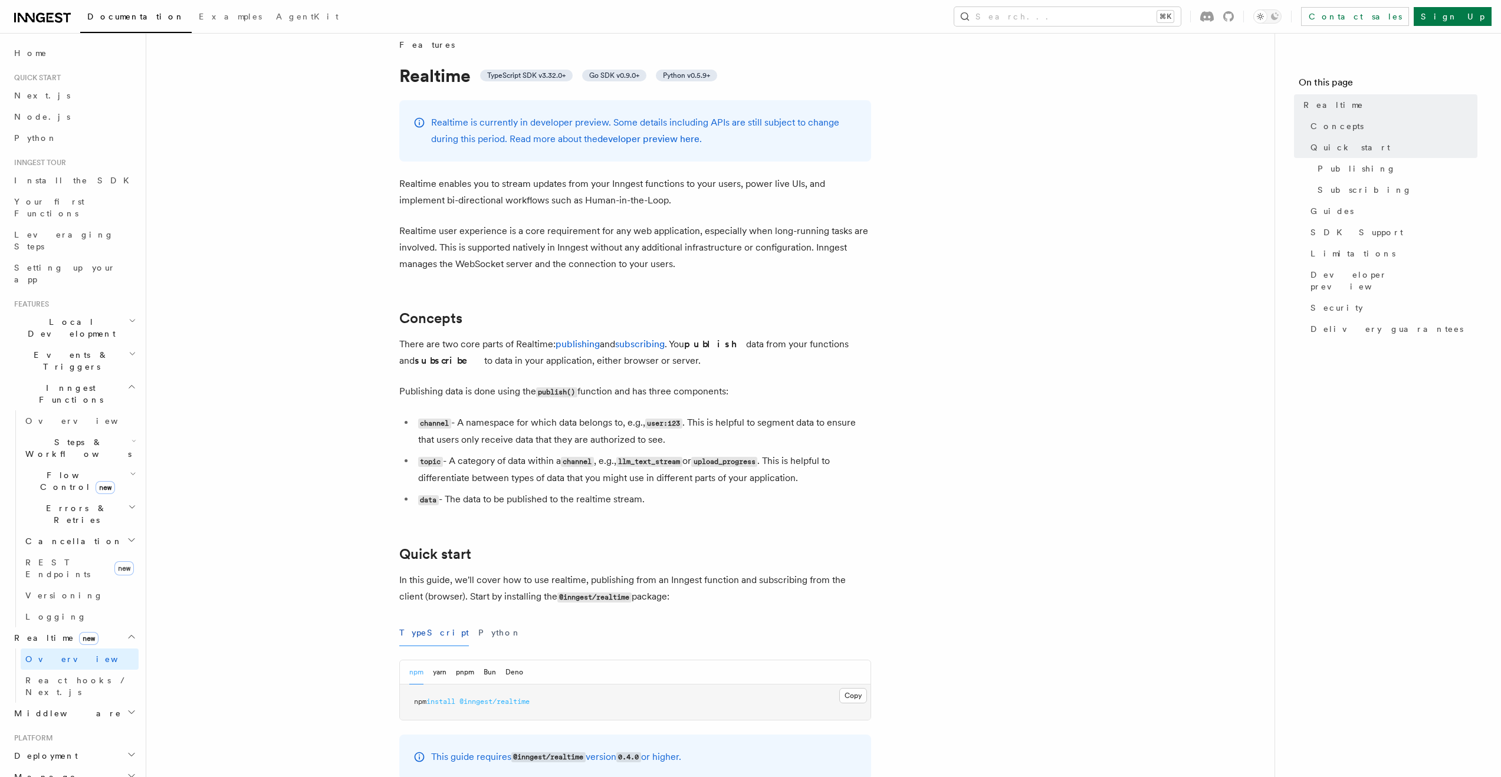
scroll to position [14, 0]
drag, startPoint x: 705, startPoint y: 143, endPoint x: 507, endPoint y: 150, distance: 197.7
click at [507, 150] on div "Realtime is currently in developer preview. Some details including APIs are sti…" at bounding box center [635, 130] width 472 height 61
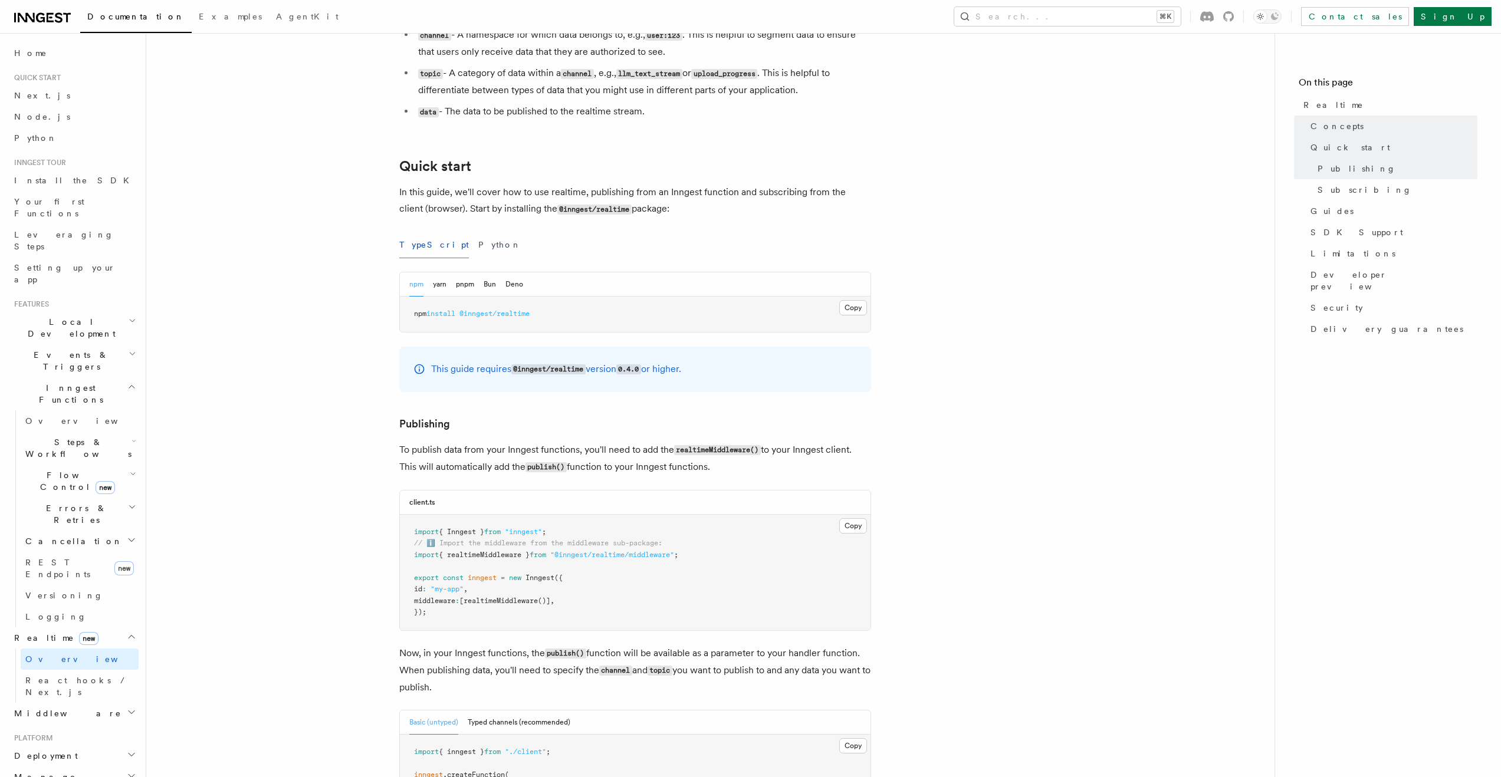
scroll to position [402, 0]
click at [478, 244] on button "Python" at bounding box center [499, 244] width 43 height 27
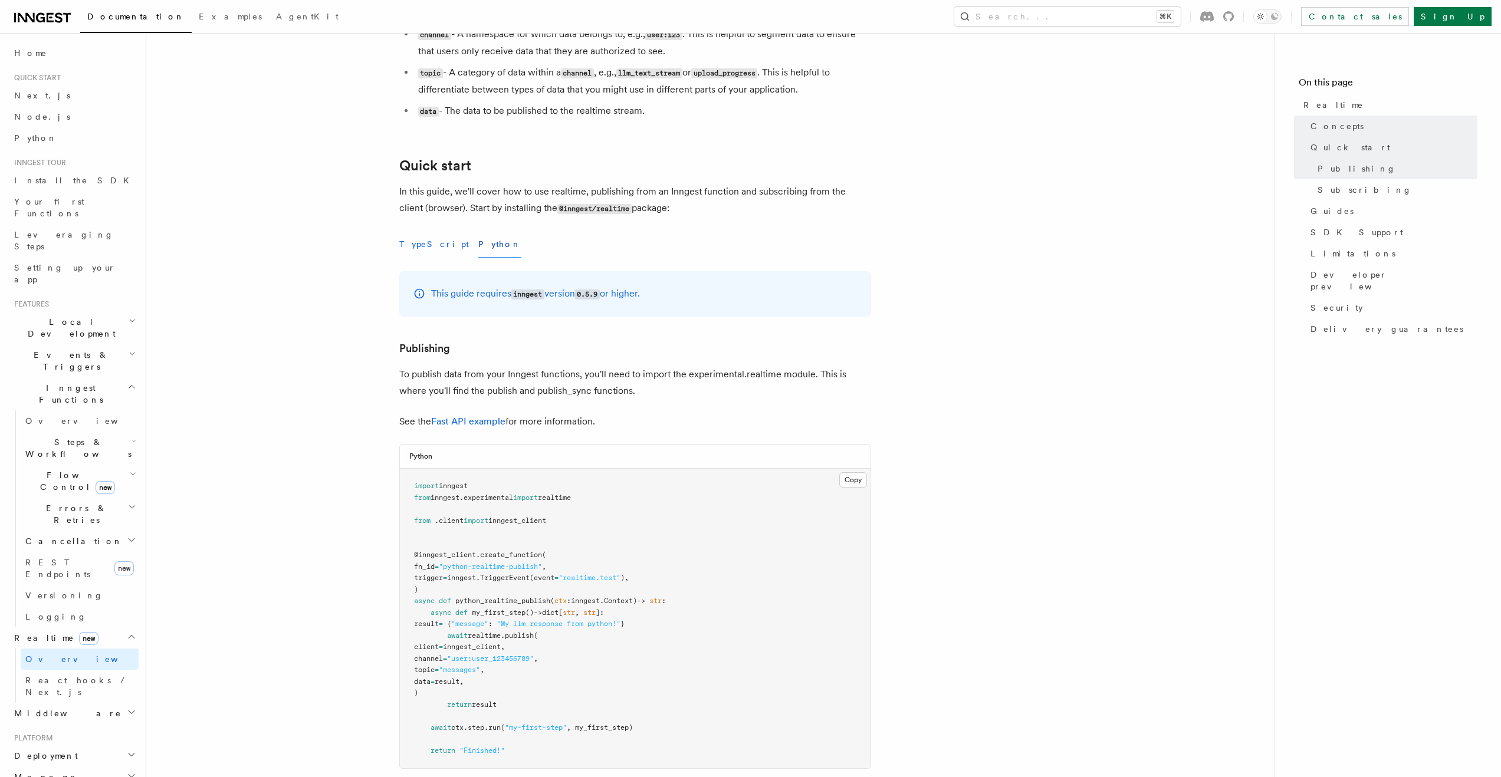
click at [422, 245] on button "TypeScript" at bounding box center [434, 244] width 70 height 27
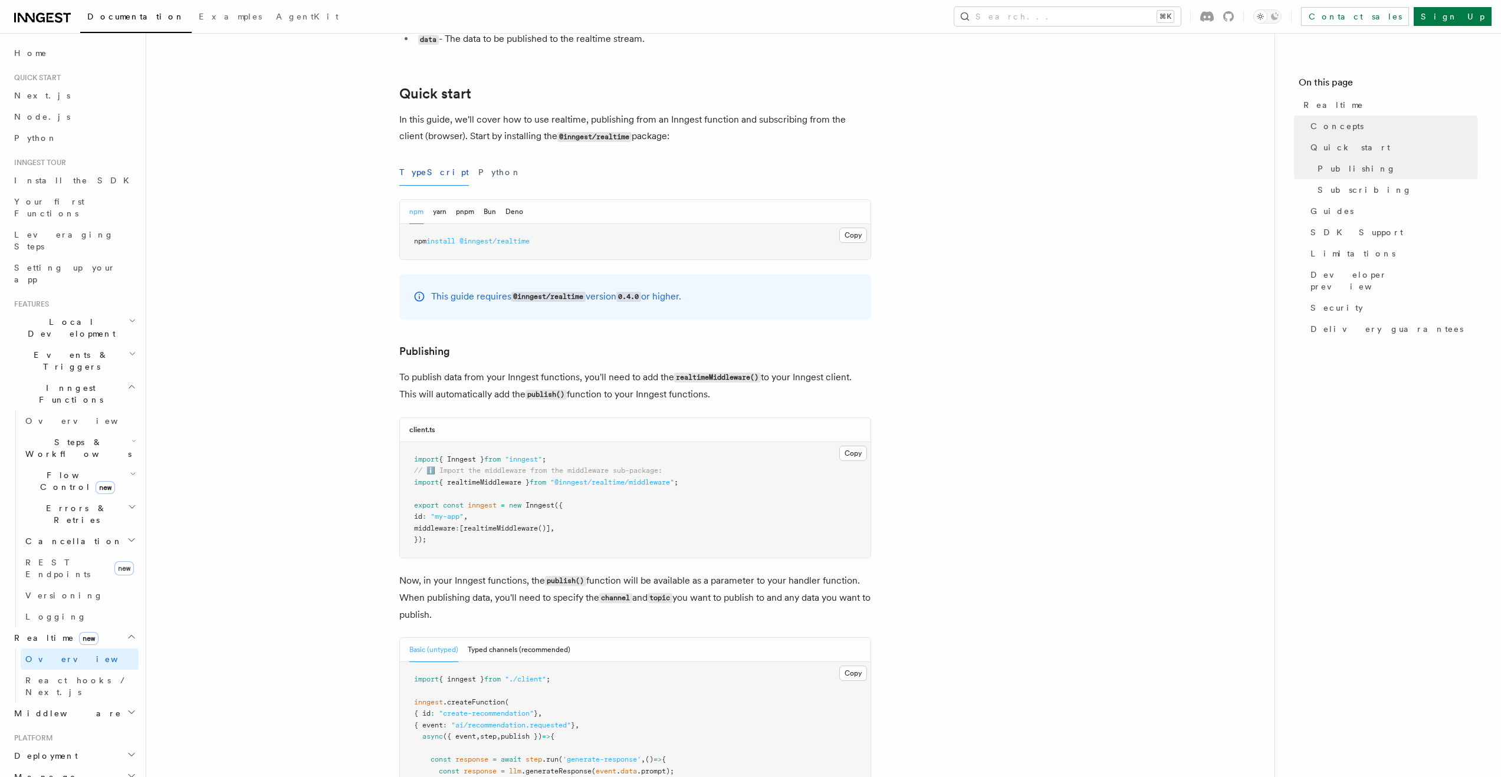
scroll to position [476, 0]
click at [704, 479] on pre "import { Inngest } from "inngest" ; // ℹ️ Import the middleware from the middle…" at bounding box center [635, 498] width 471 height 116
copy code "import { realtimeMiddleware } from "@inngest/realtime/middleware" ;"
drag, startPoint x: 704, startPoint y: 479, endPoint x: 408, endPoint y: 479, distance: 296.0
click at [408, 479] on pre "import { Inngest } from "inngest" ; // ℹ️ Import the middleware from the middle…" at bounding box center [635, 498] width 471 height 116
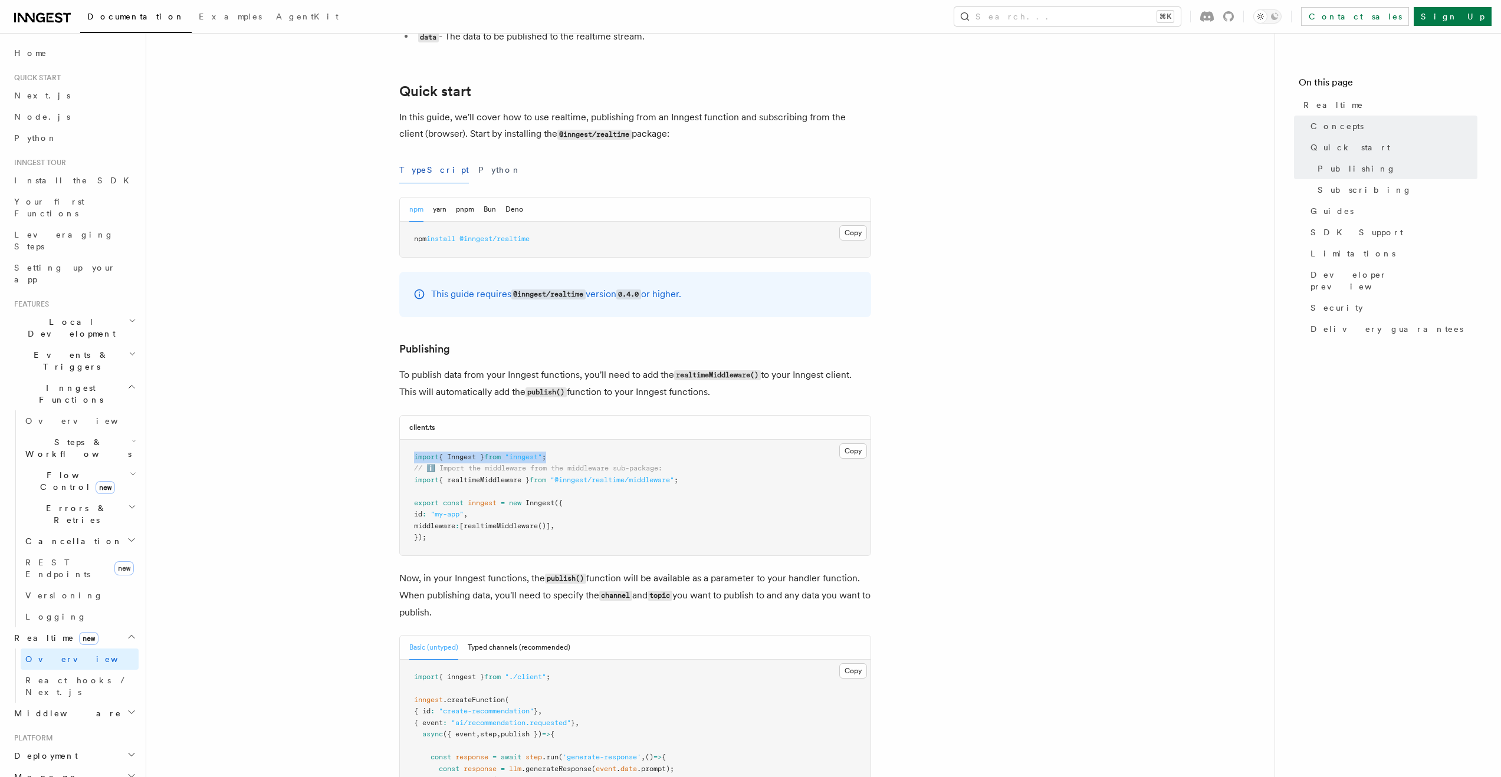
copy span "import { Inngest } from "inngest" ;"
drag, startPoint x: 480, startPoint y: 456, endPoint x: 383, endPoint y: 456, distance: 96.7
click at [817, 234] on pre "npm install @inngest/realtime" at bounding box center [635, 239] width 471 height 35
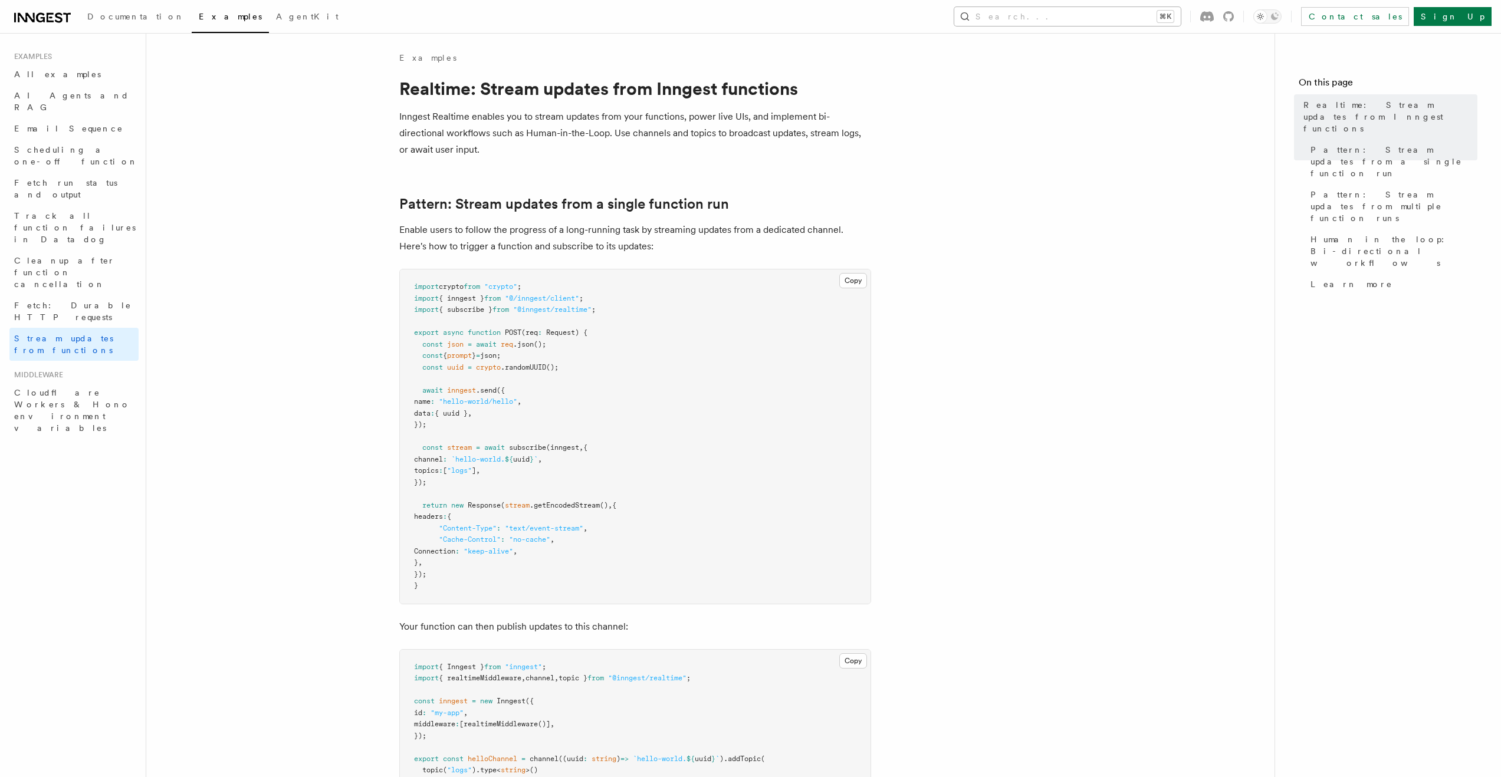
click at [1111, 13] on button "Search... ⌘K" at bounding box center [1067, 16] width 226 height 19
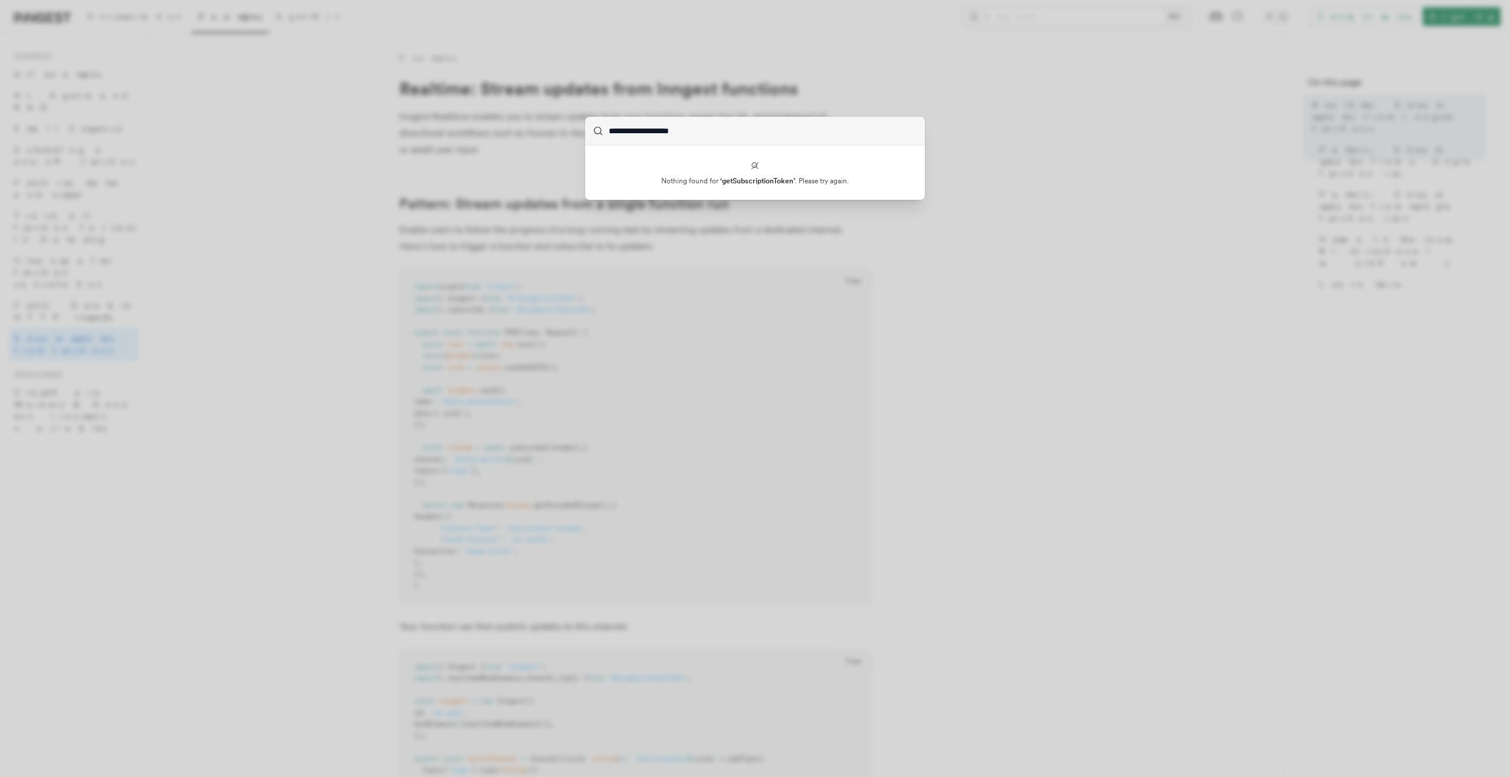
type input "**********"
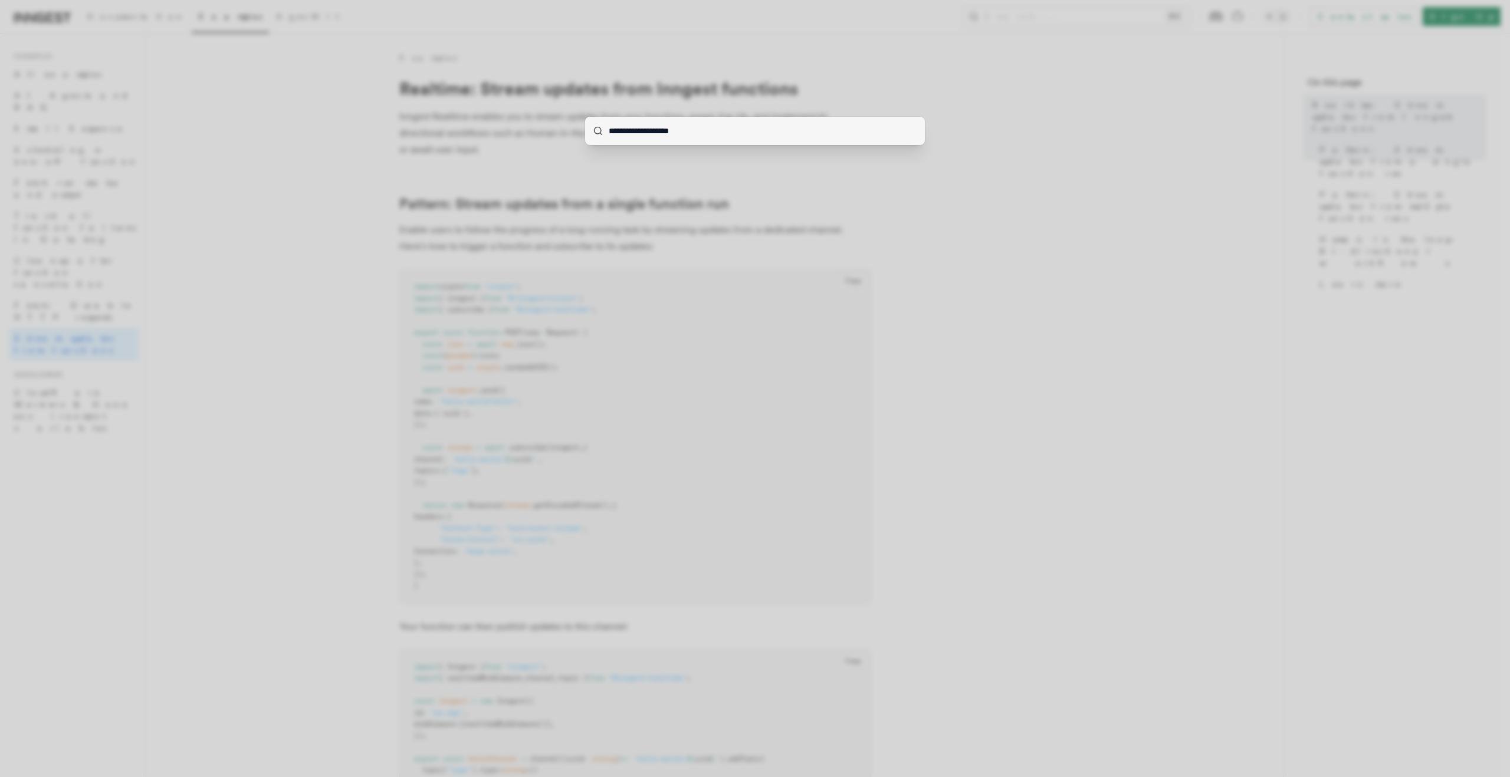
click at [817, 191] on div "**********" at bounding box center [755, 388] width 1510 height 777
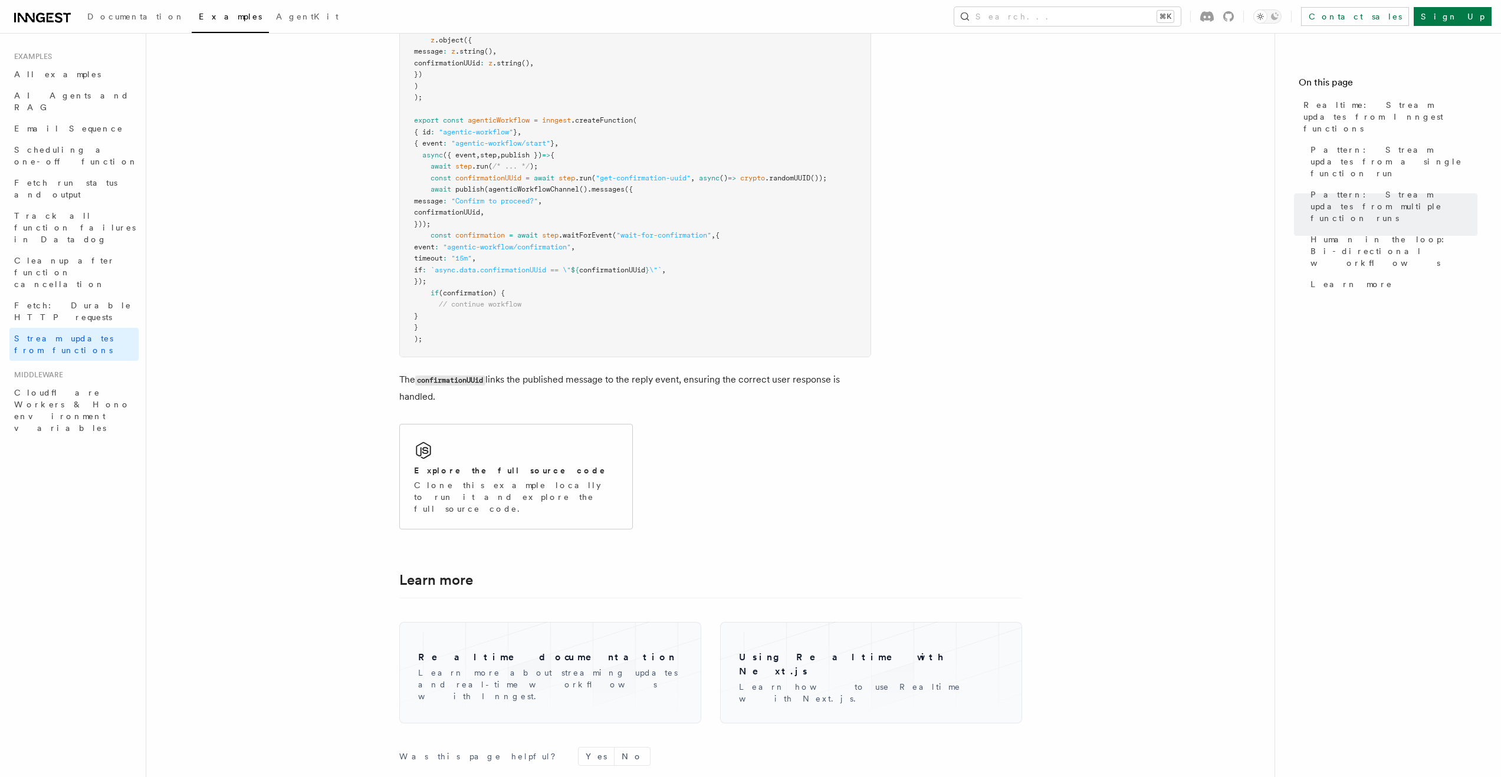
scroll to position [2483, 0]
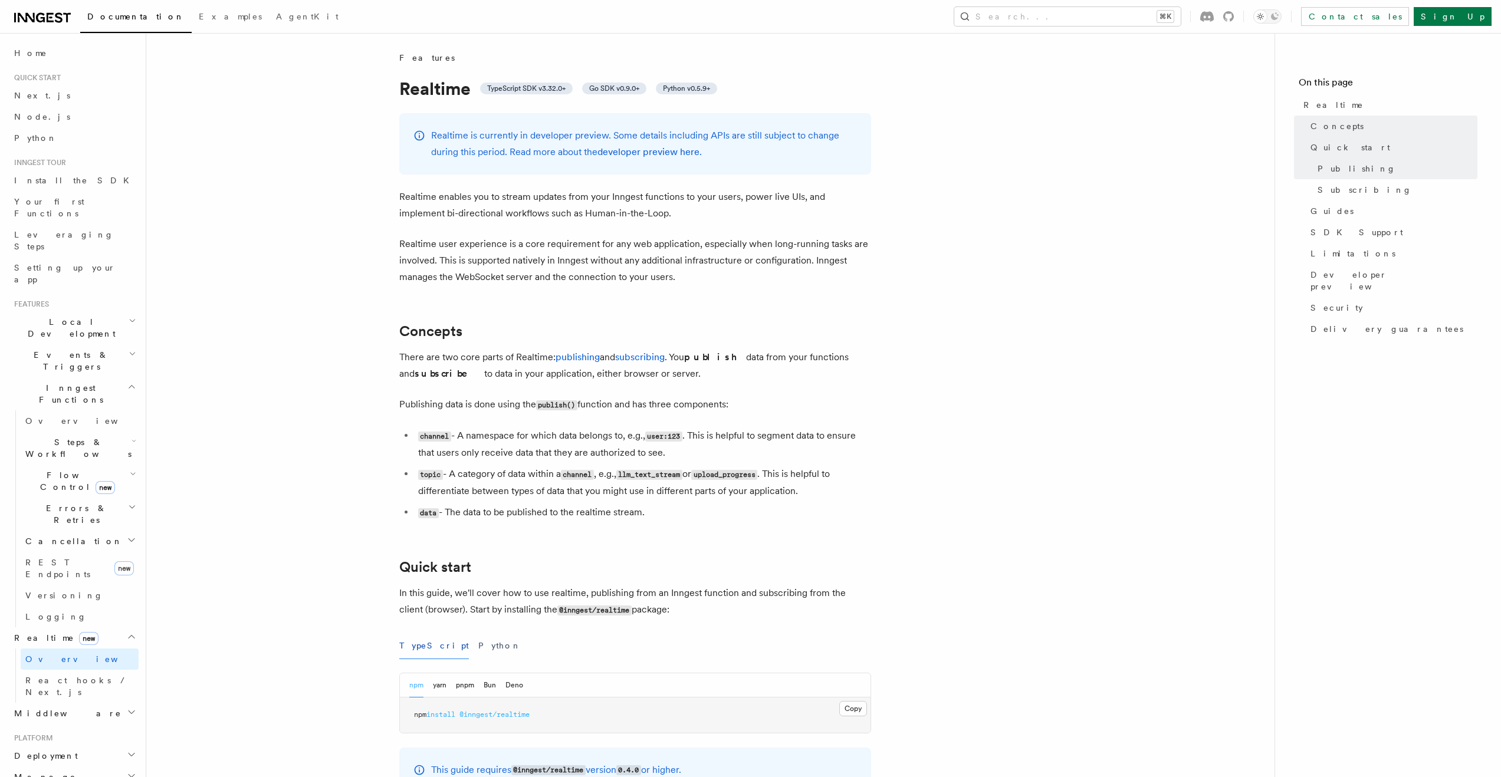
click at [472, 698] on pre "npm install @inngest/realtime" at bounding box center [635, 715] width 471 height 35
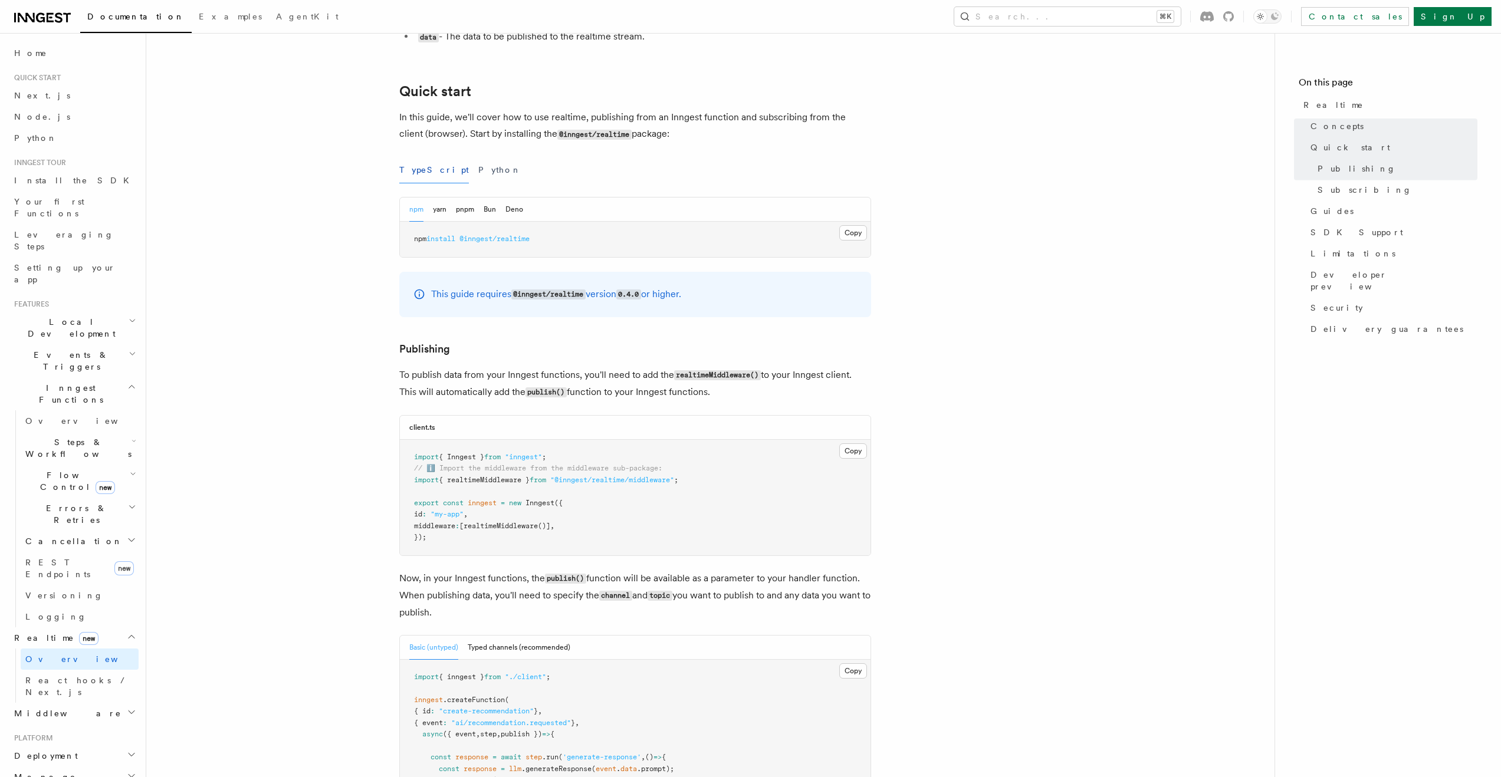
scroll to position [1478, 0]
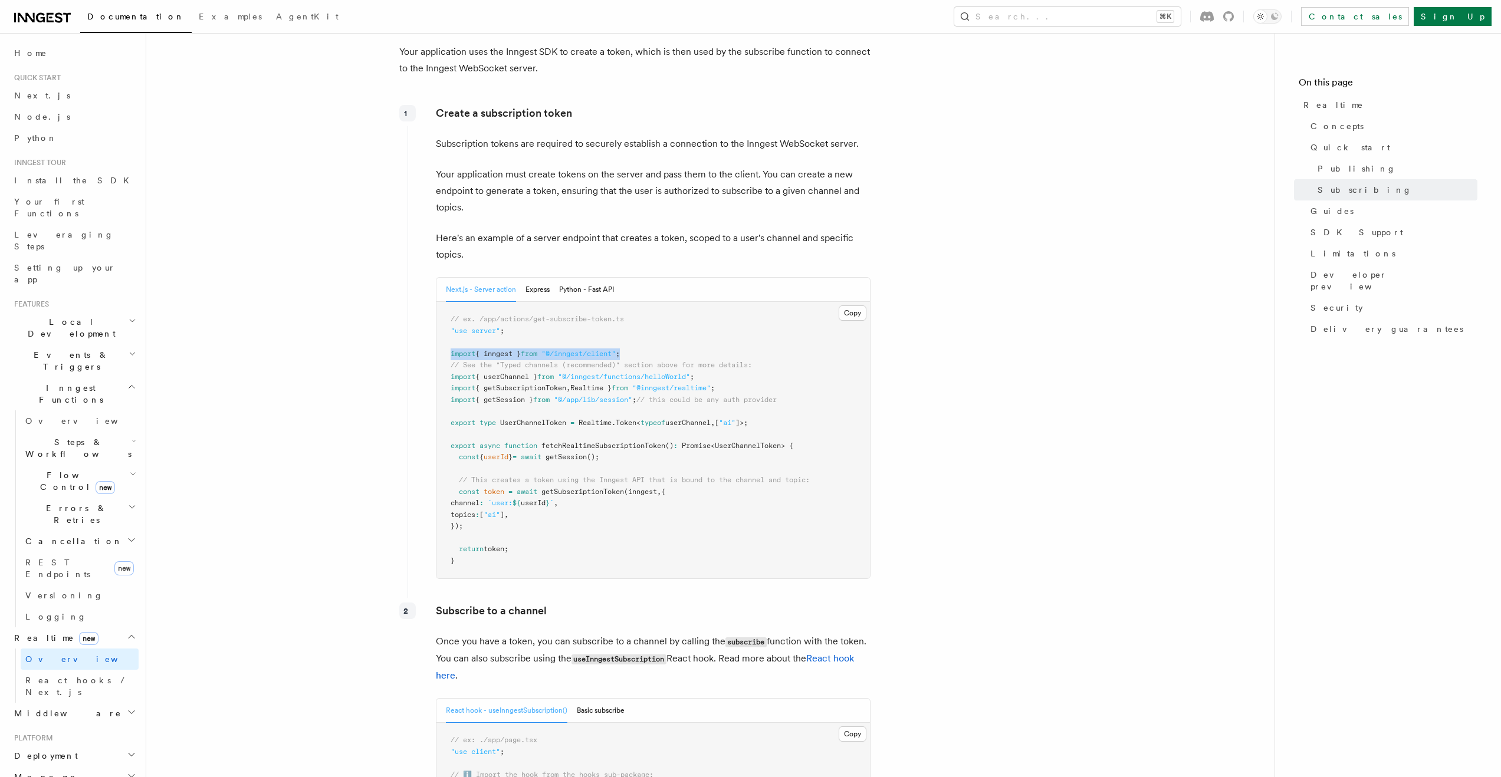
copy span "import { inngest } from "@/inngest/client" ;"
drag, startPoint x: 649, startPoint y: 352, endPoint x: 413, endPoint y: 356, distance: 235.9
click at [413, 356] on div "Create a subscription token Subscription tokens are required to securely establ…" at bounding box center [638, 346] width 463 height 493
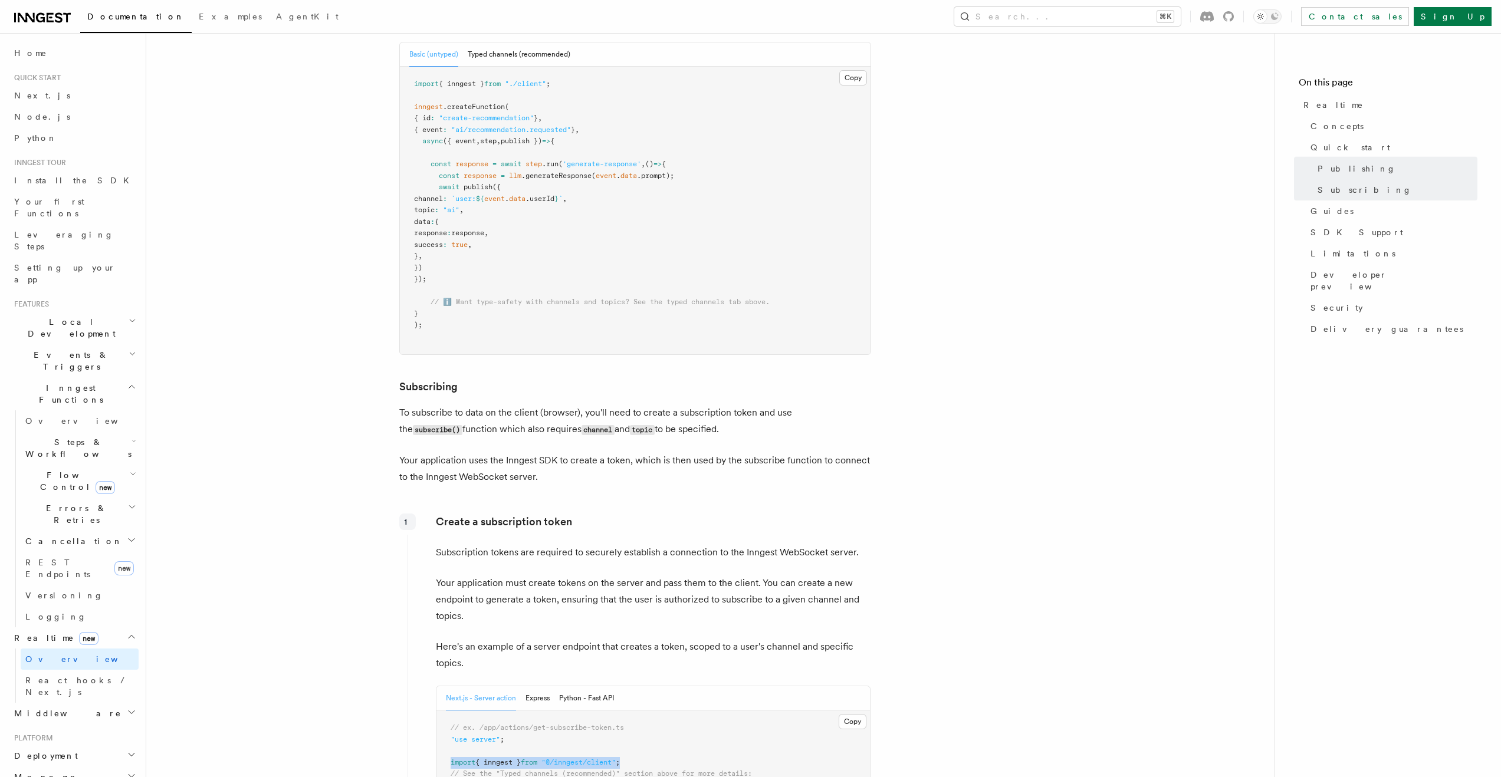
scroll to position [1070, 0]
